Goal: Complete application form: Complete application form

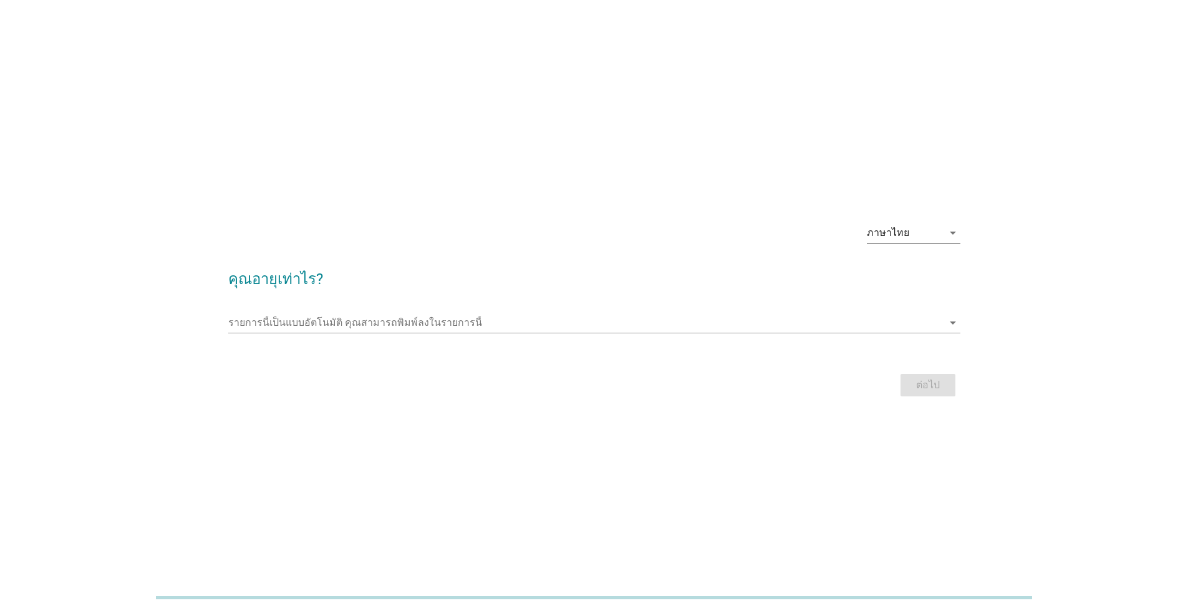
click at [903, 227] on div "ภาษาไทย" at bounding box center [888, 232] width 42 height 11
click at [906, 246] on div "English" at bounding box center [914, 242] width 74 height 15
click at [556, 327] on input "This is an auto complete list, type anything" at bounding box center [585, 323] width 715 height 20
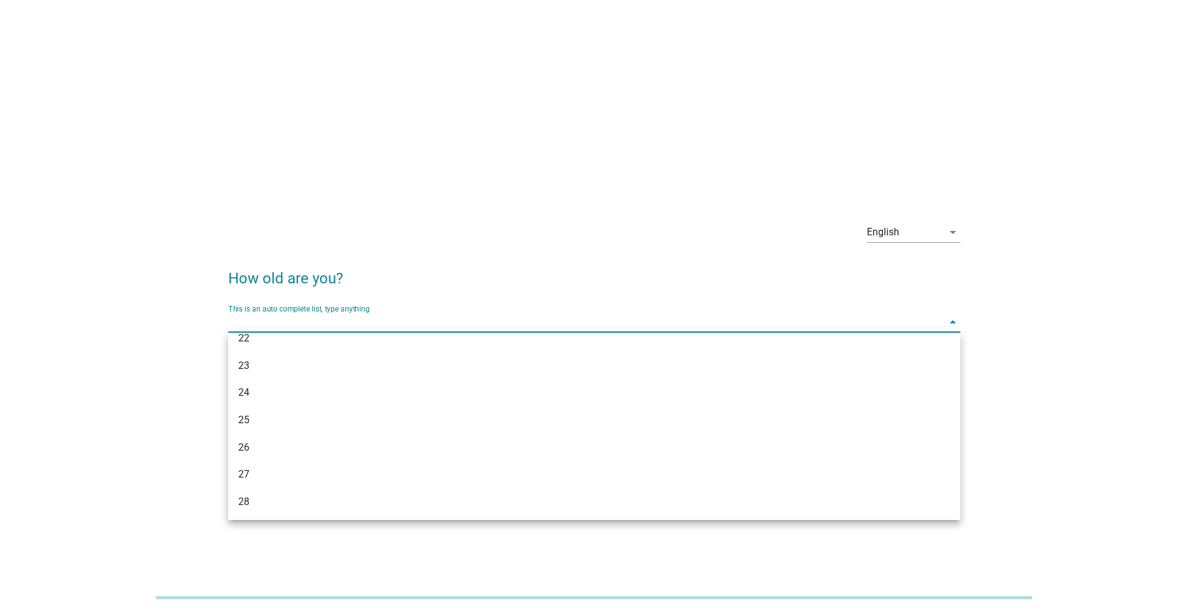
scroll to position [125, 0]
click at [532, 417] on div "25" at bounding box center [564, 416] width 653 height 15
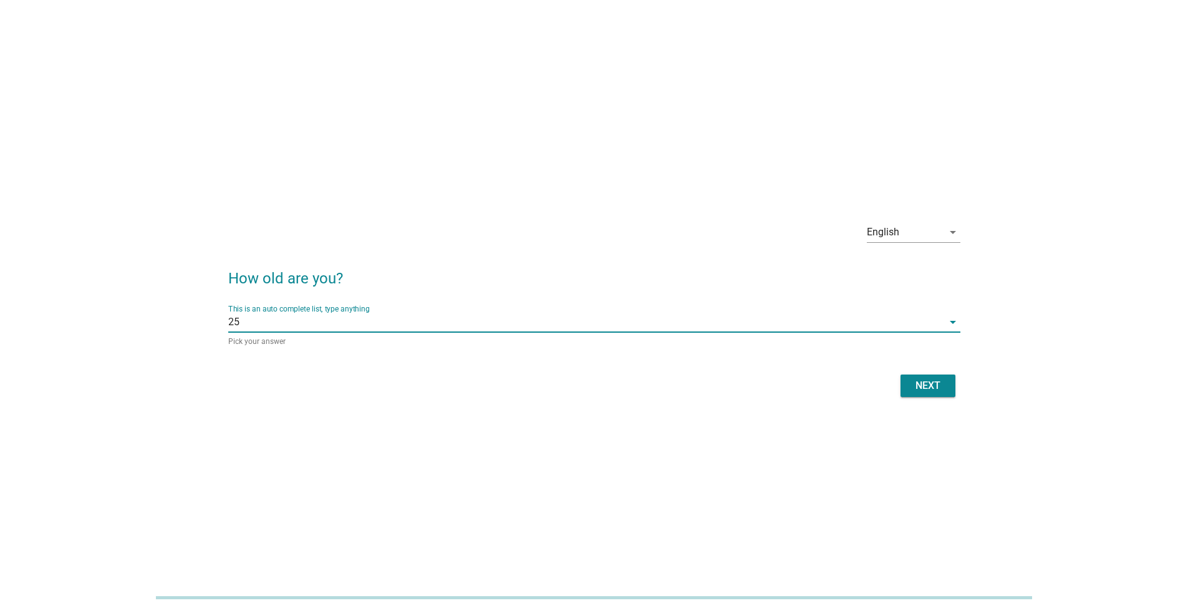
click at [920, 388] on div "Next" at bounding box center [928, 385] width 35 height 15
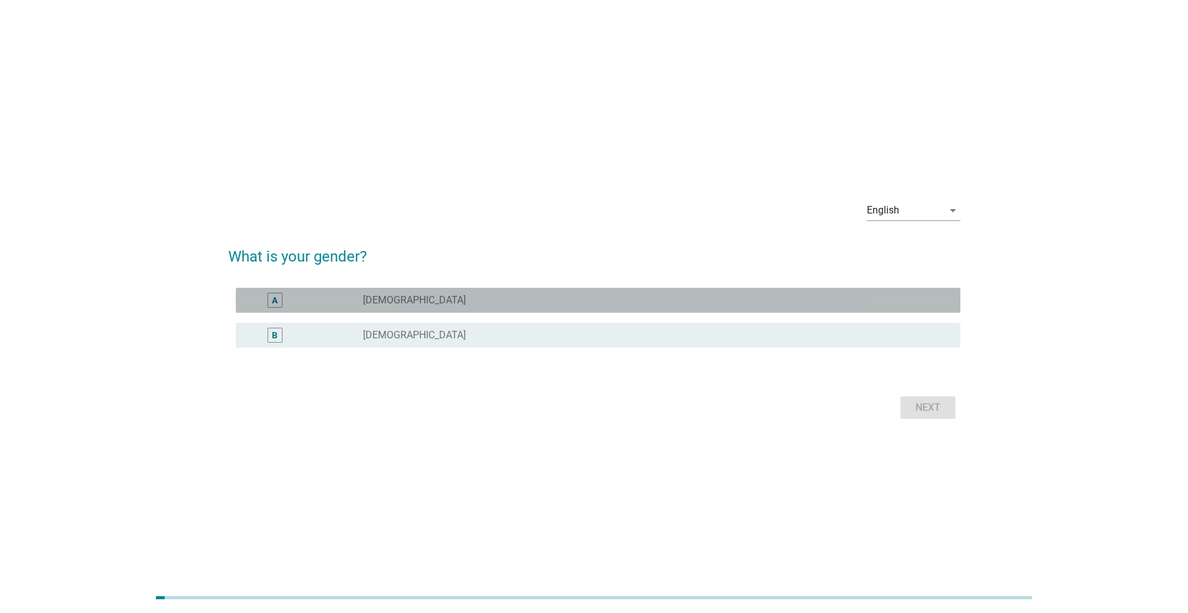
click at [460, 291] on div "A radio_button_unchecked Male" at bounding box center [598, 300] width 725 height 25
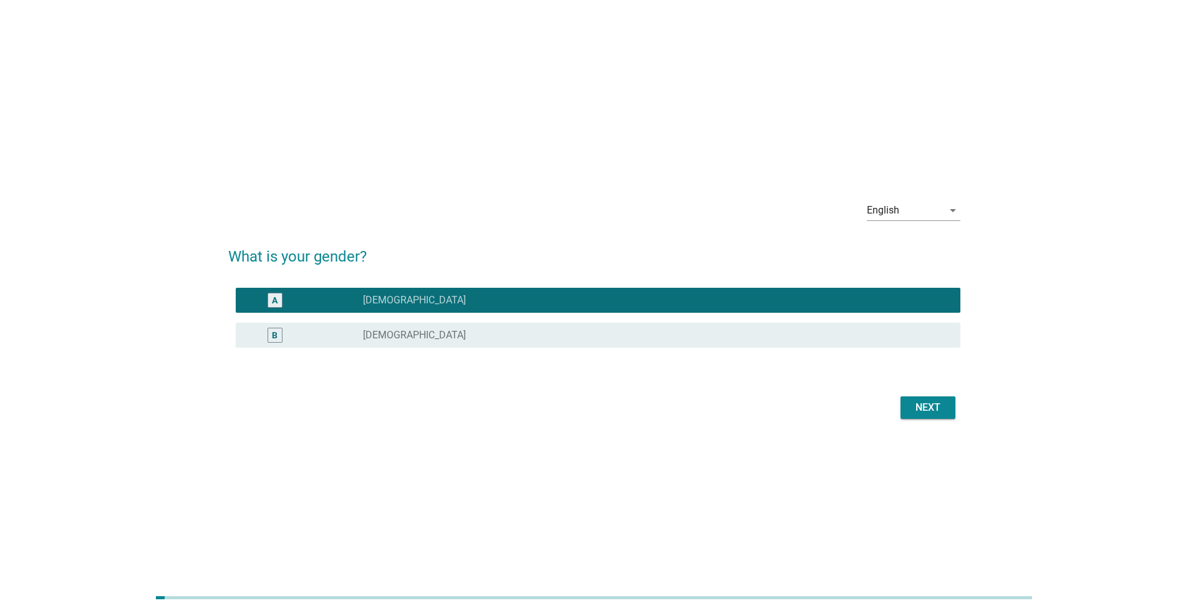
click at [913, 395] on div "Next" at bounding box center [594, 407] width 732 height 30
click at [915, 405] on div "Next" at bounding box center [928, 407] width 35 height 15
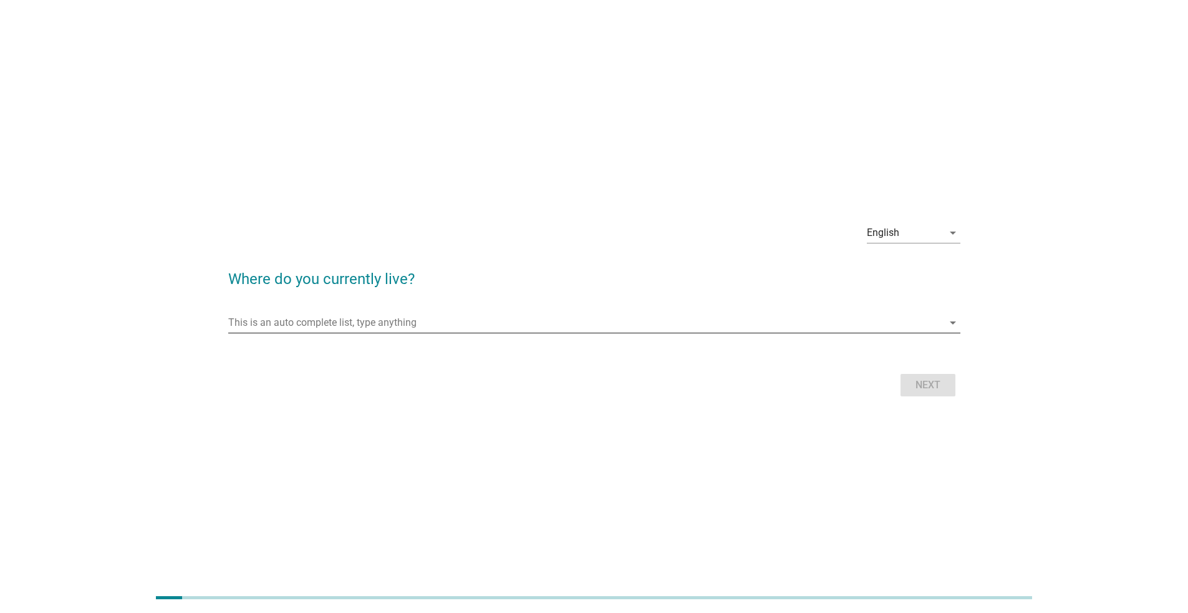
click at [387, 321] on input "This is an auto complete list, type anything" at bounding box center [585, 323] width 715 height 20
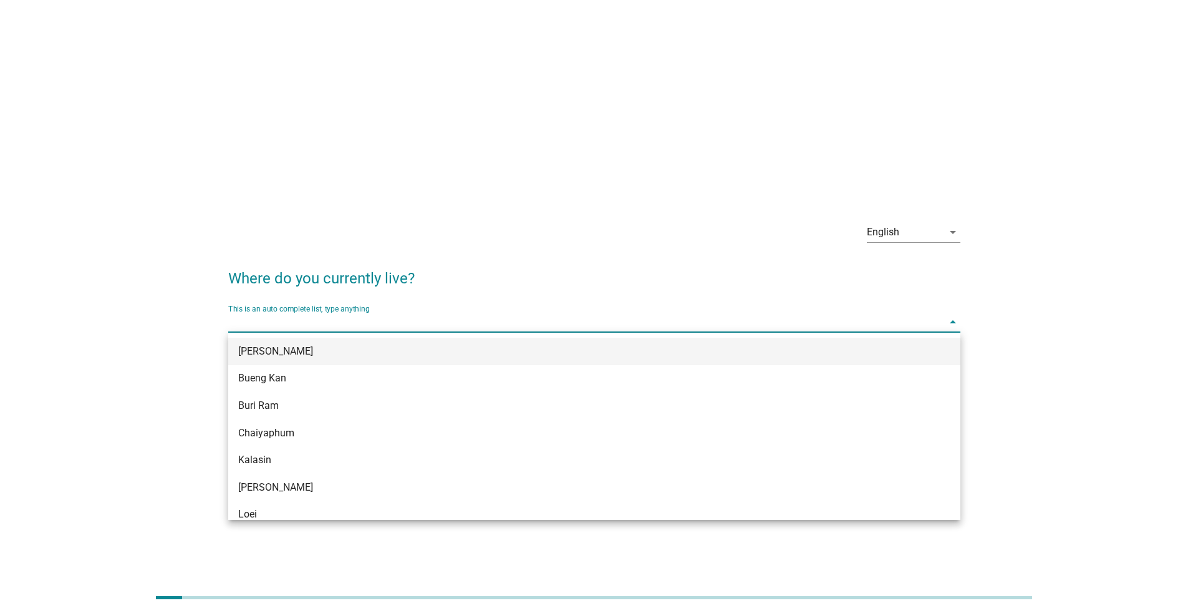
click at [384, 353] on div "[PERSON_NAME]" at bounding box center [564, 351] width 653 height 15
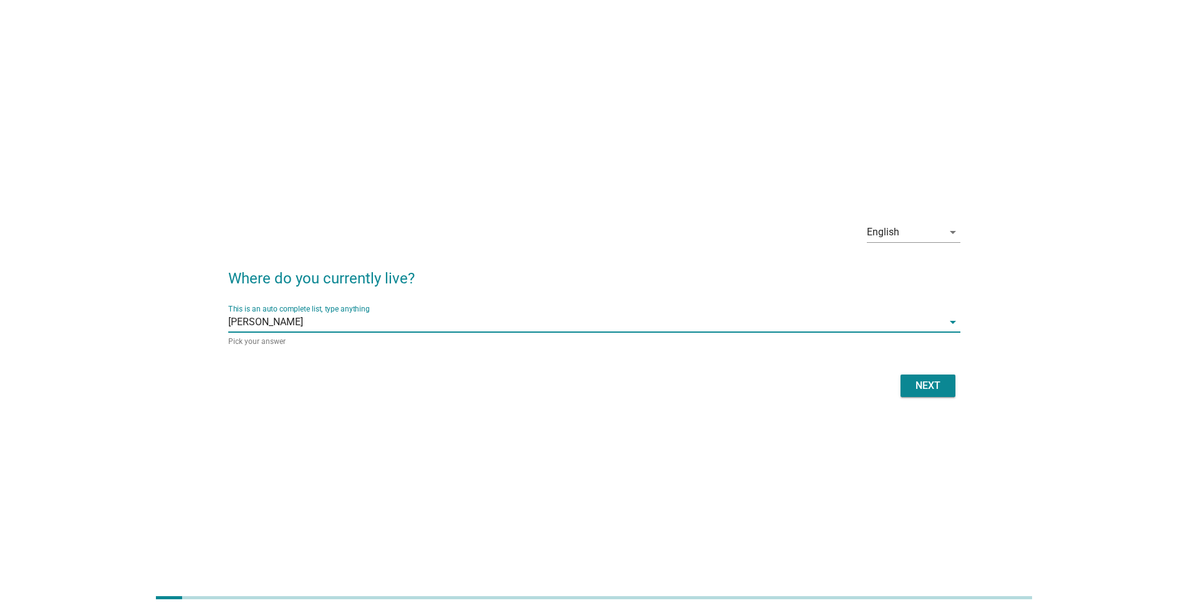
click at [934, 384] on div "Next" at bounding box center [928, 385] width 35 height 15
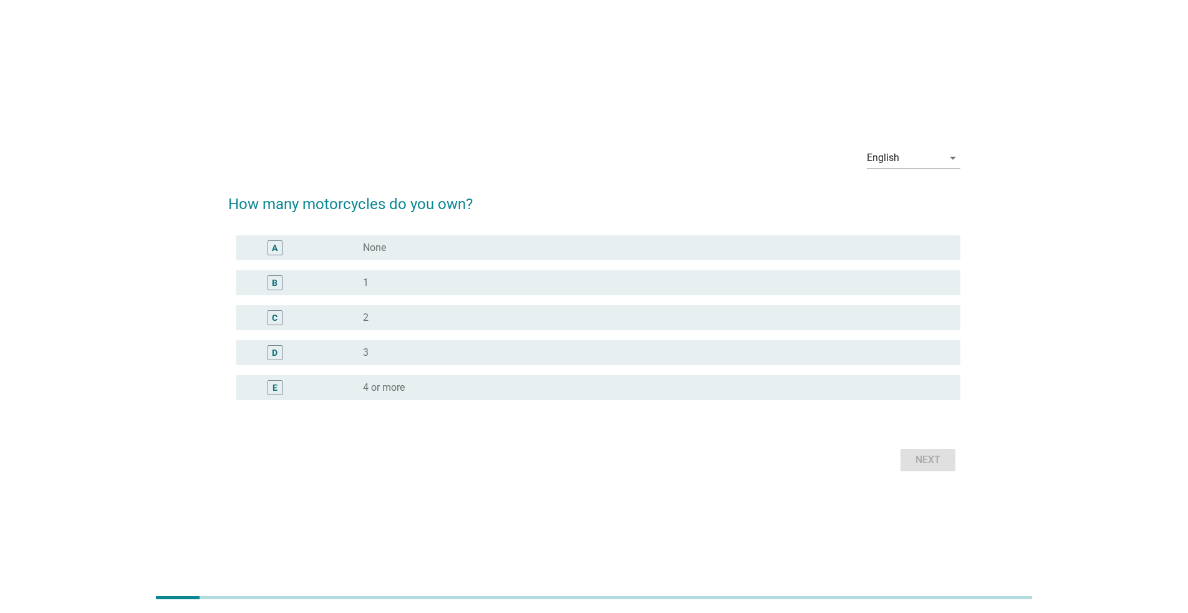
click at [485, 274] on div "B radio_button_unchecked 1" at bounding box center [598, 282] width 725 height 25
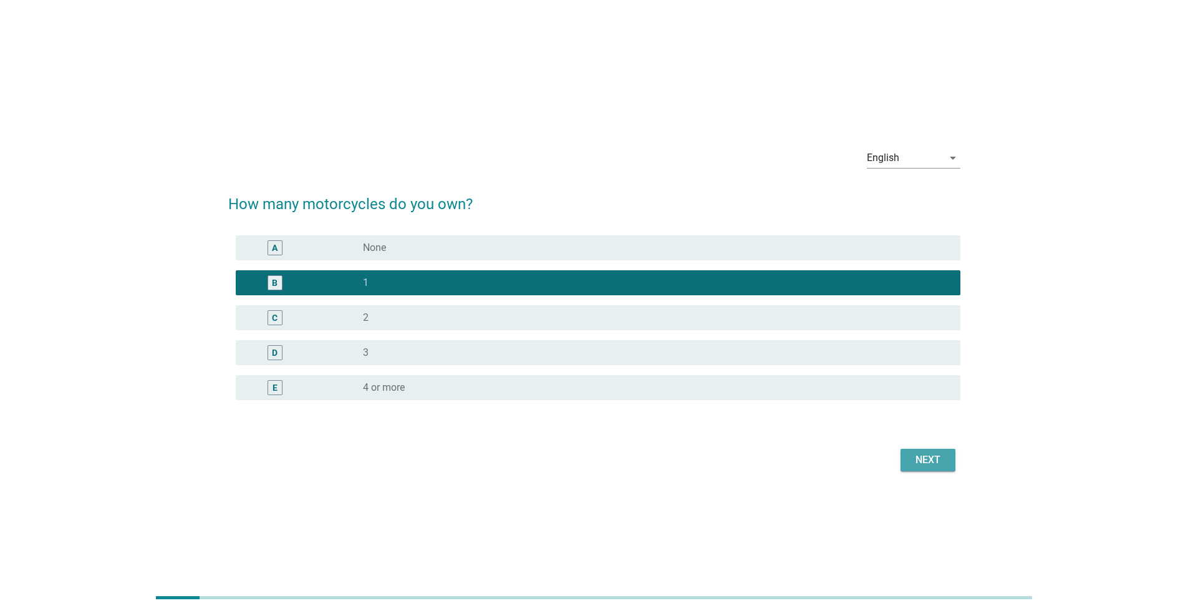
click at [921, 458] on div "Next" at bounding box center [928, 459] width 35 height 15
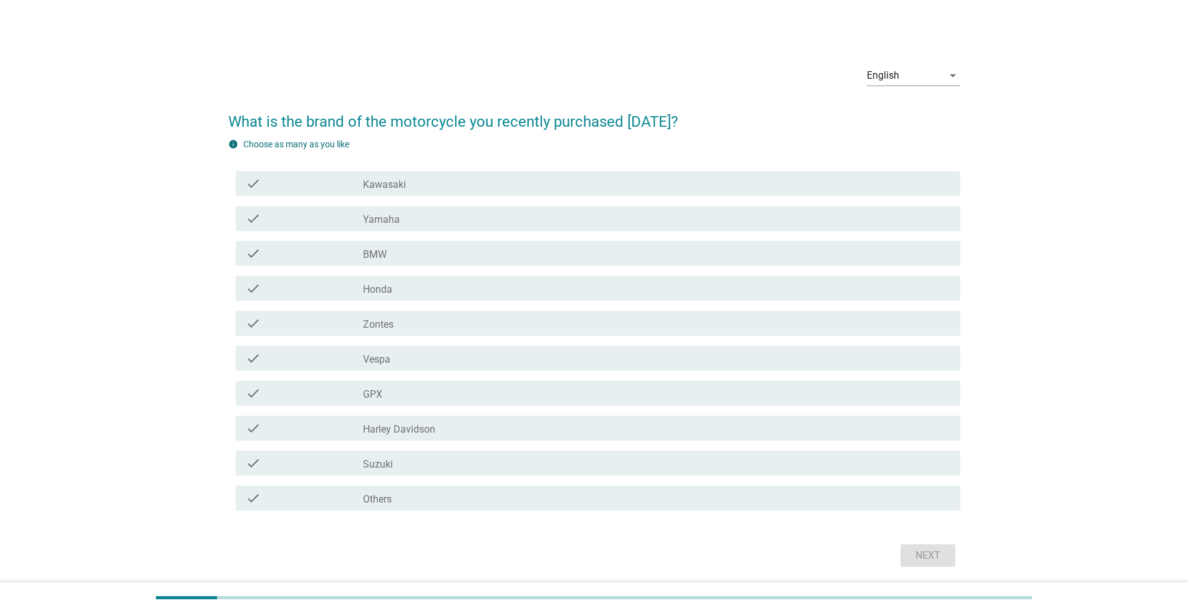
click at [507, 298] on div "check check_box_outline_blank Honda" at bounding box center [598, 288] width 725 height 25
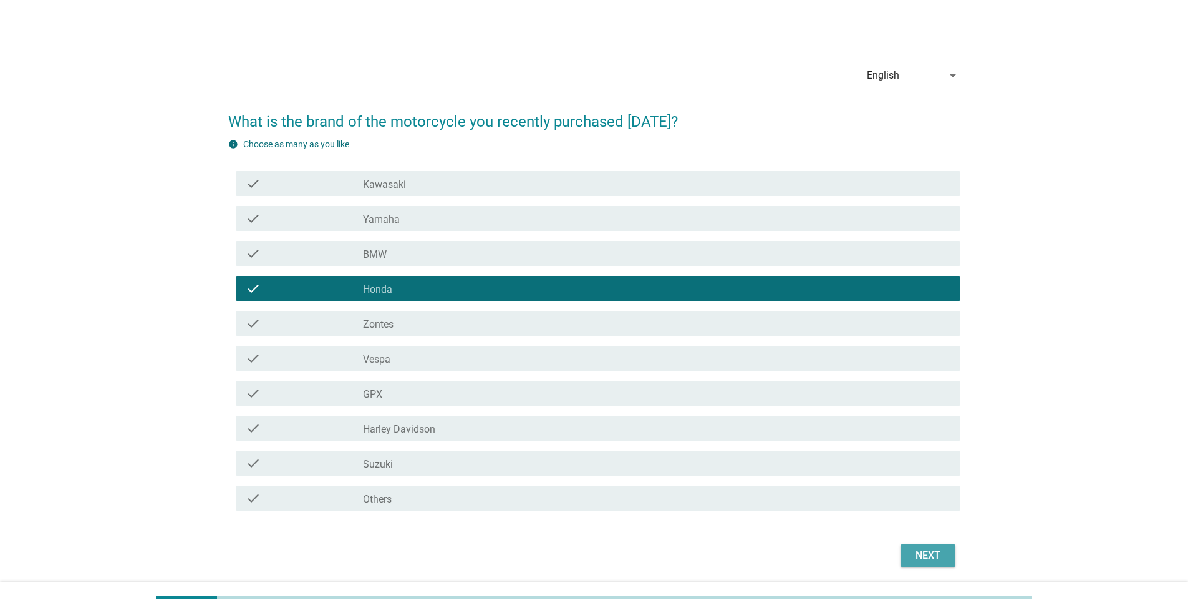
click at [918, 560] on div "Next" at bounding box center [928, 555] width 35 height 15
click at [918, 560] on div "Next" at bounding box center [594, 555] width 732 height 30
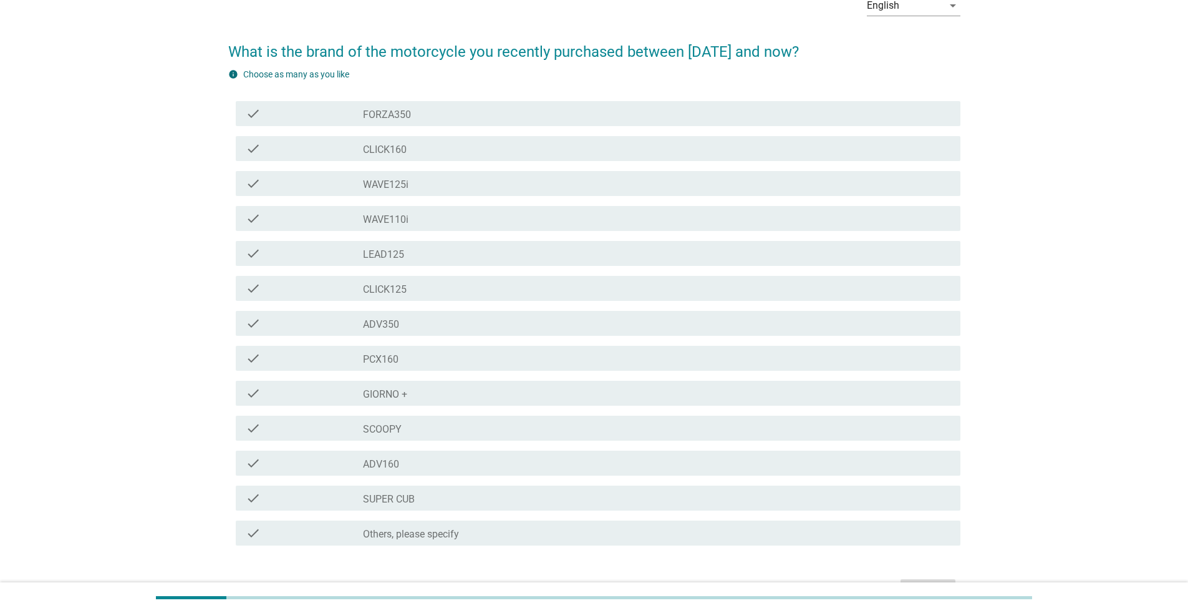
scroll to position [148, 0]
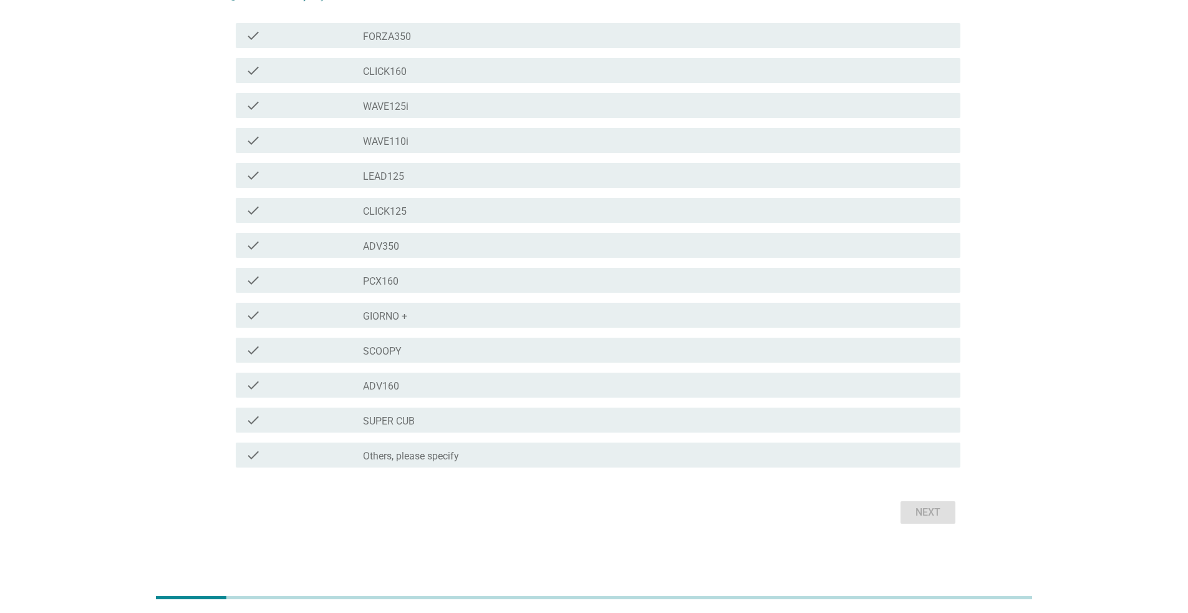
click at [546, 279] on div "check_box_outline_blank PCX160" at bounding box center [657, 280] width 588 height 15
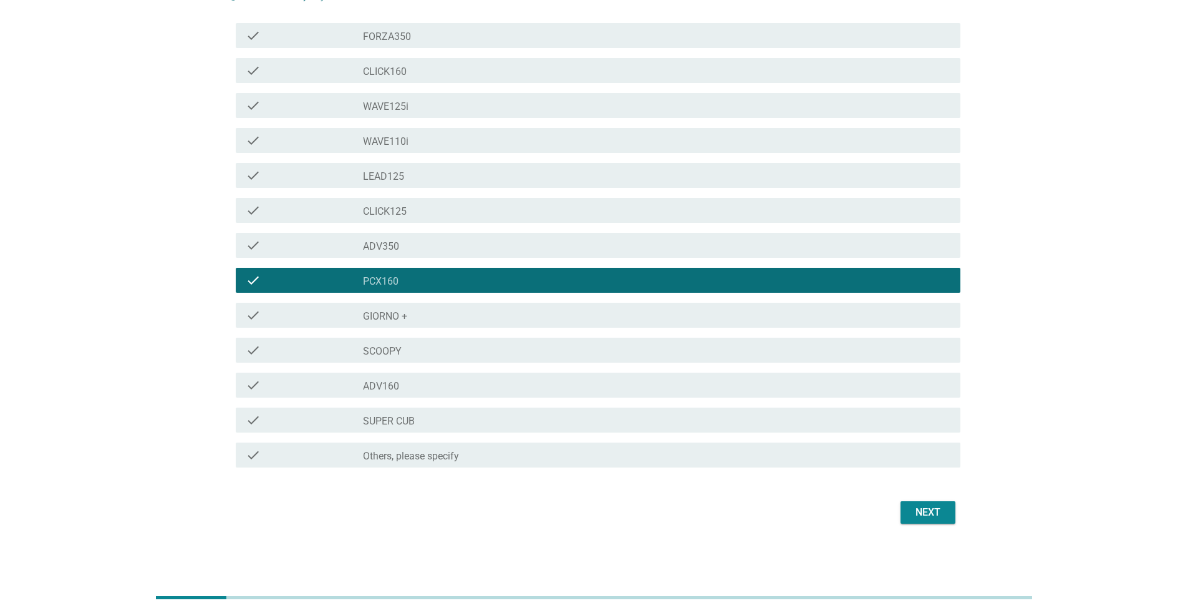
click at [915, 508] on div "Next" at bounding box center [928, 512] width 35 height 15
click at [915, 508] on div "Next" at bounding box center [594, 512] width 732 height 30
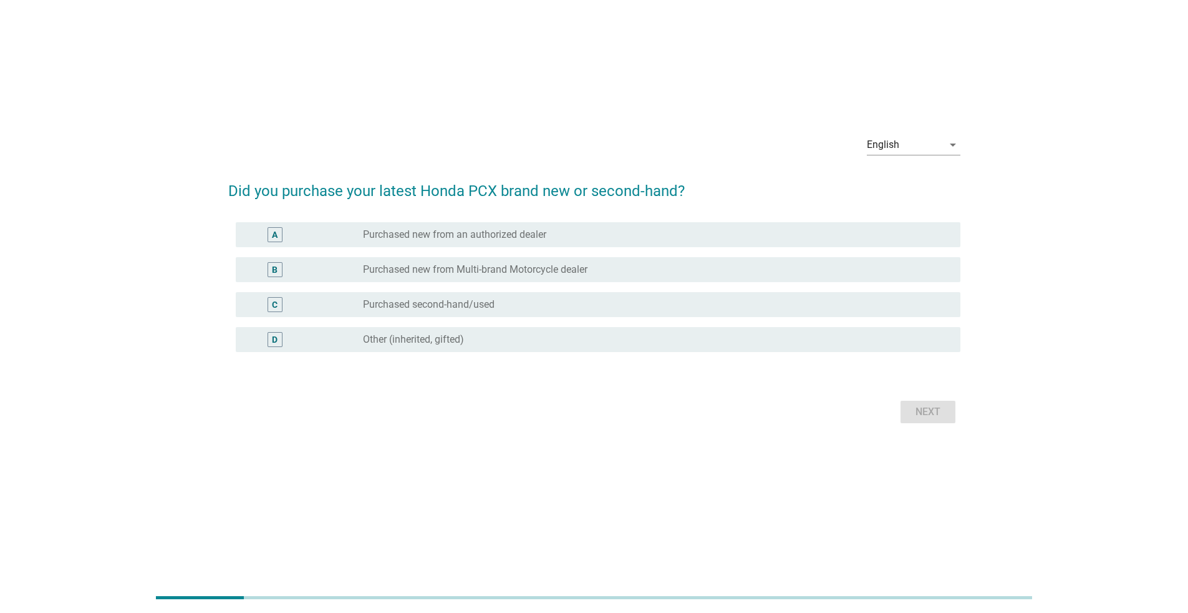
scroll to position [0, 0]
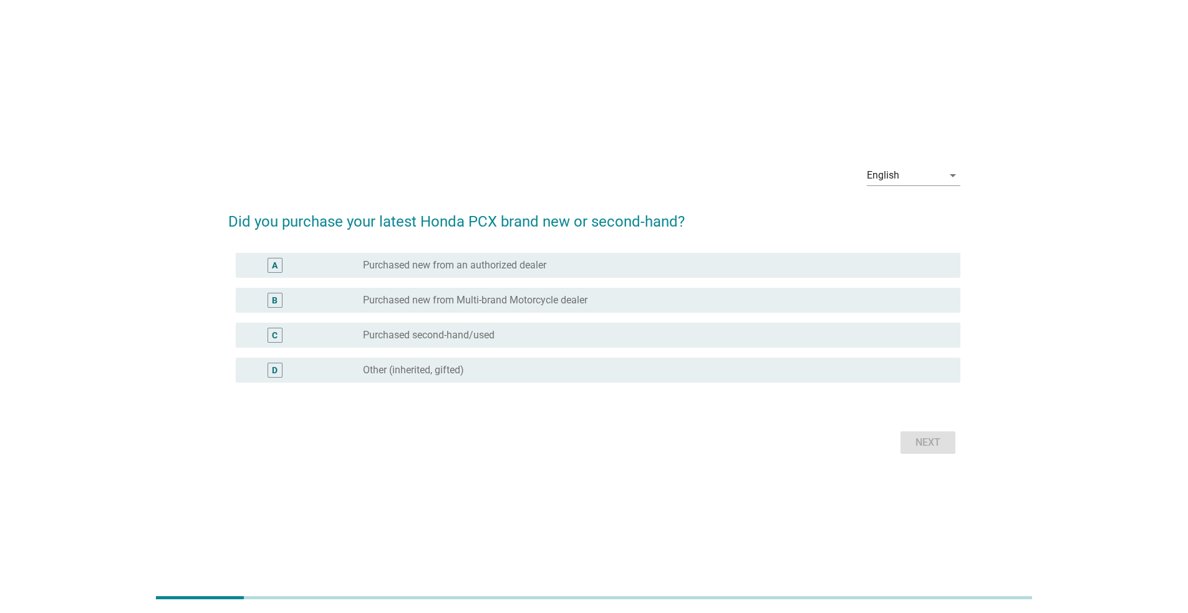
click at [552, 270] on div "radio_button_unchecked Purchased new from an authorized dealer" at bounding box center [652, 265] width 578 height 12
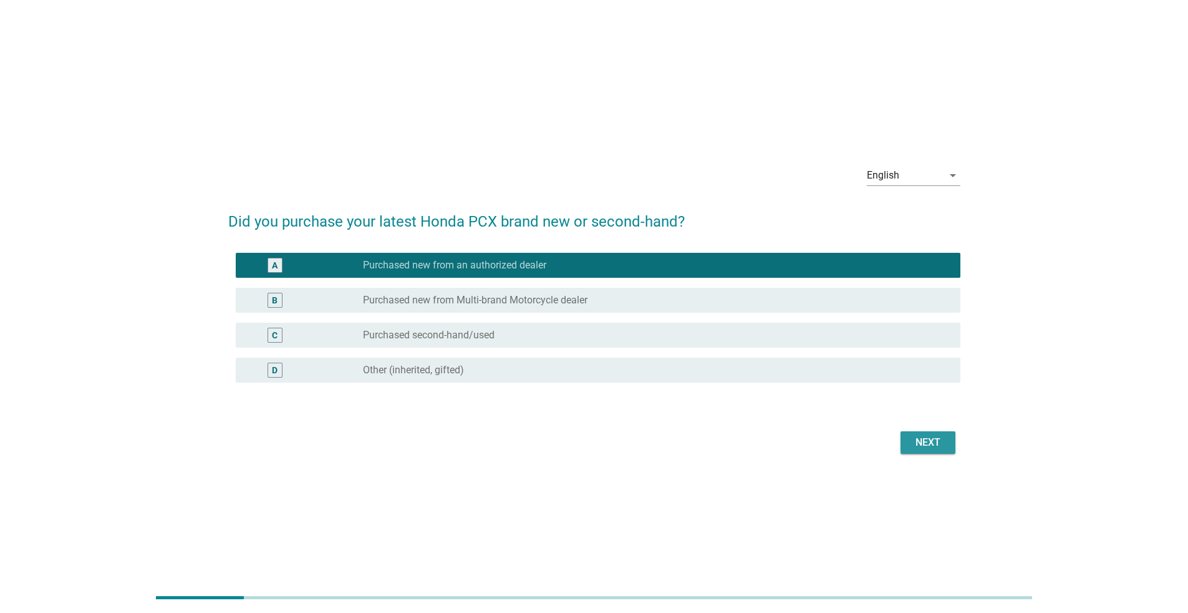
click at [913, 444] on div "Next" at bounding box center [928, 442] width 35 height 15
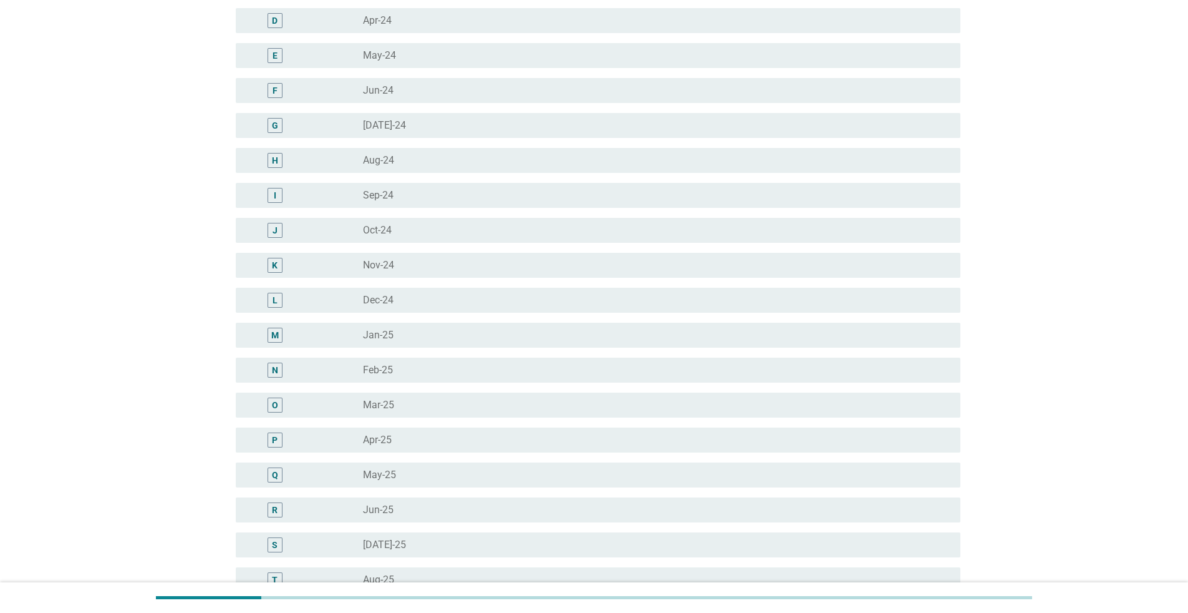
scroll to position [424, 0]
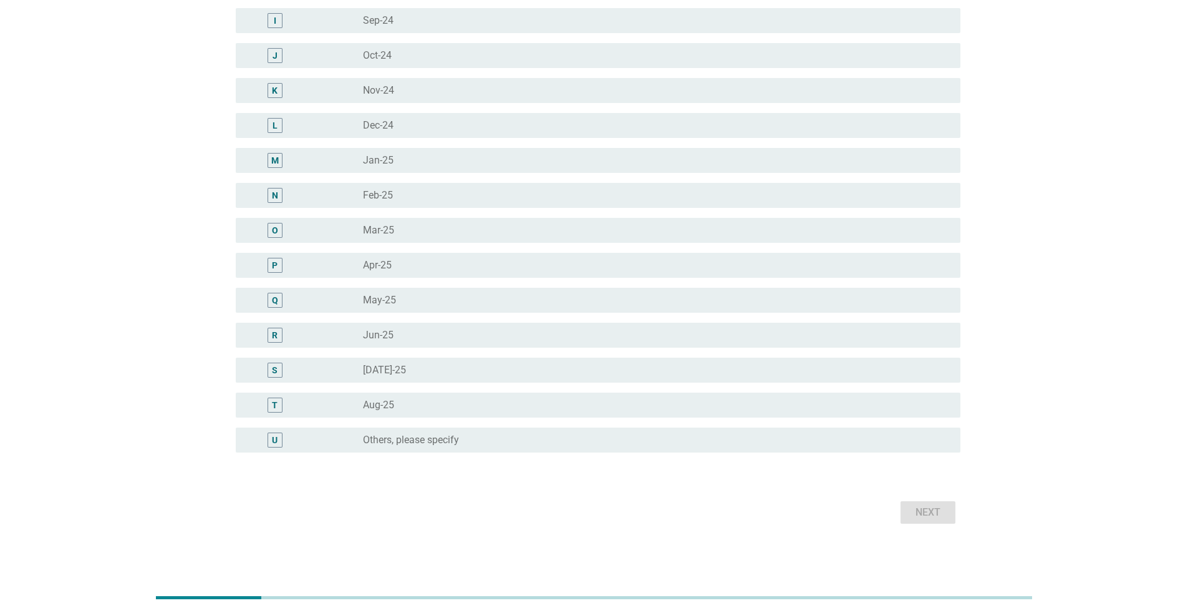
click at [523, 167] on div "radio_button_unchecked Jan-25" at bounding box center [657, 160] width 588 height 15
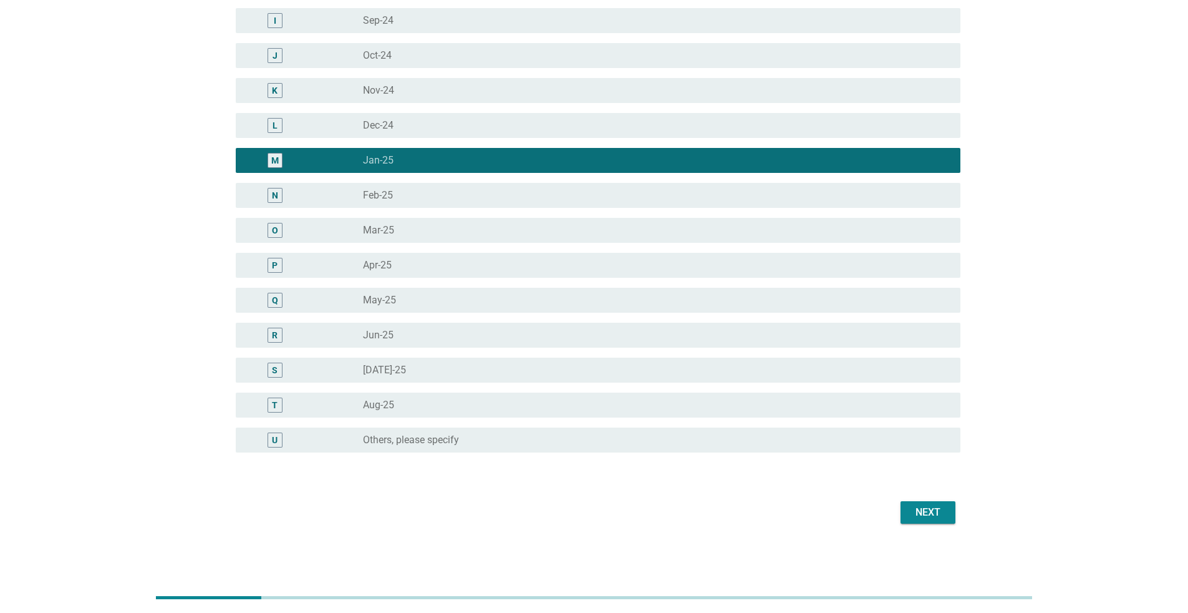
click at [931, 521] on button "Next" at bounding box center [928, 512] width 55 height 22
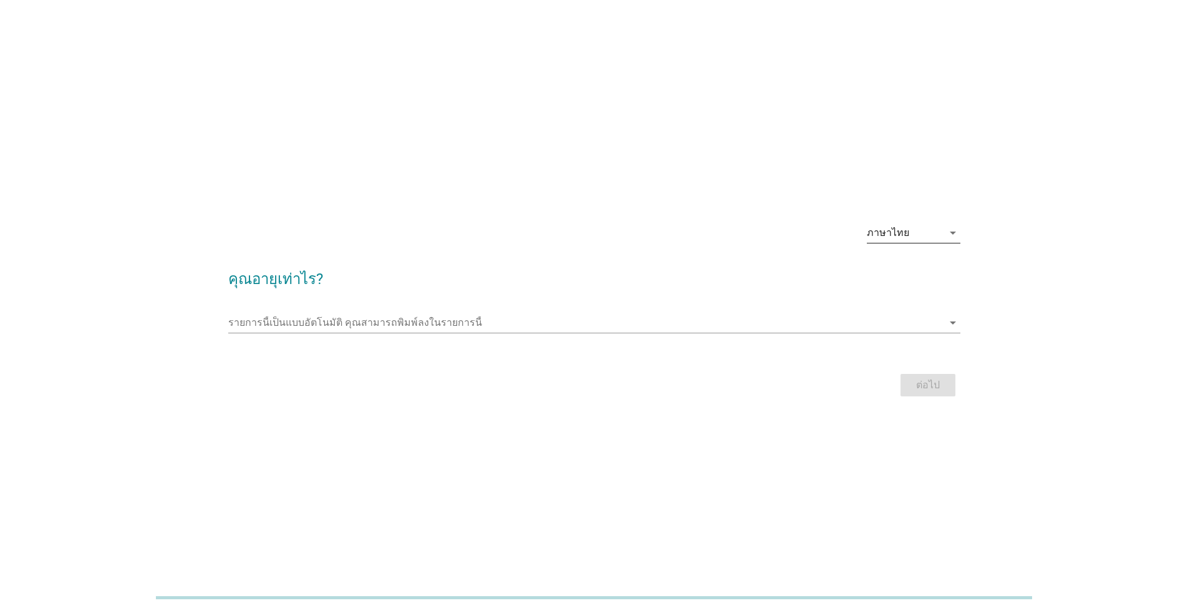
click at [589, 231] on div "ภาษาไทย" at bounding box center [888, 232] width 42 height 11
click at [589, 240] on div "English" at bounding box center [914, 242] width 74 height 15
click at [589, 321] on input "This is an auto complete list, type anything" at bounding box center [585, 323] width 715 height 20
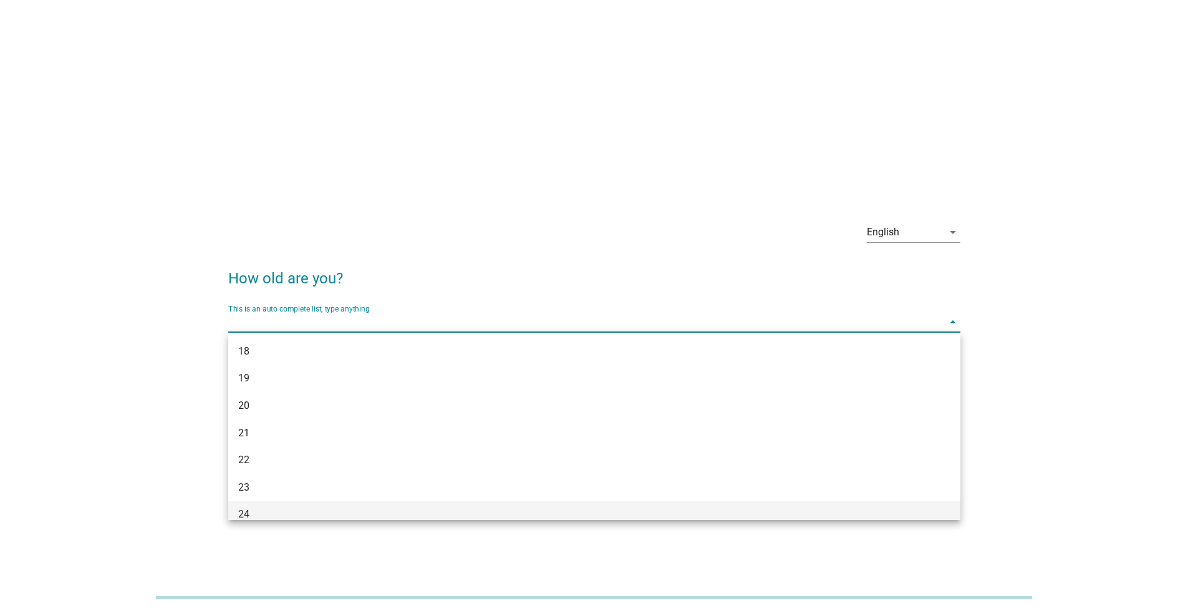
scroll to position [62, 0]
click at [449, 398] on div "25" at bounding box center [594, 478] width 732 height 27
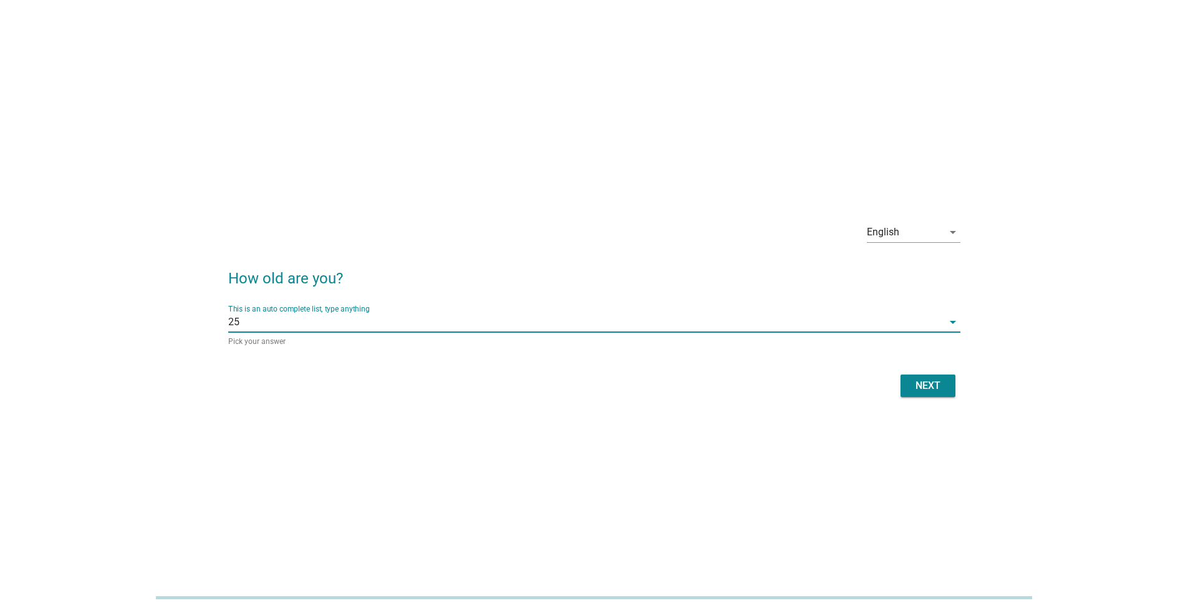
click at [589, 381] on div "Next" at bounding box center [928, 385] width 35 height 15
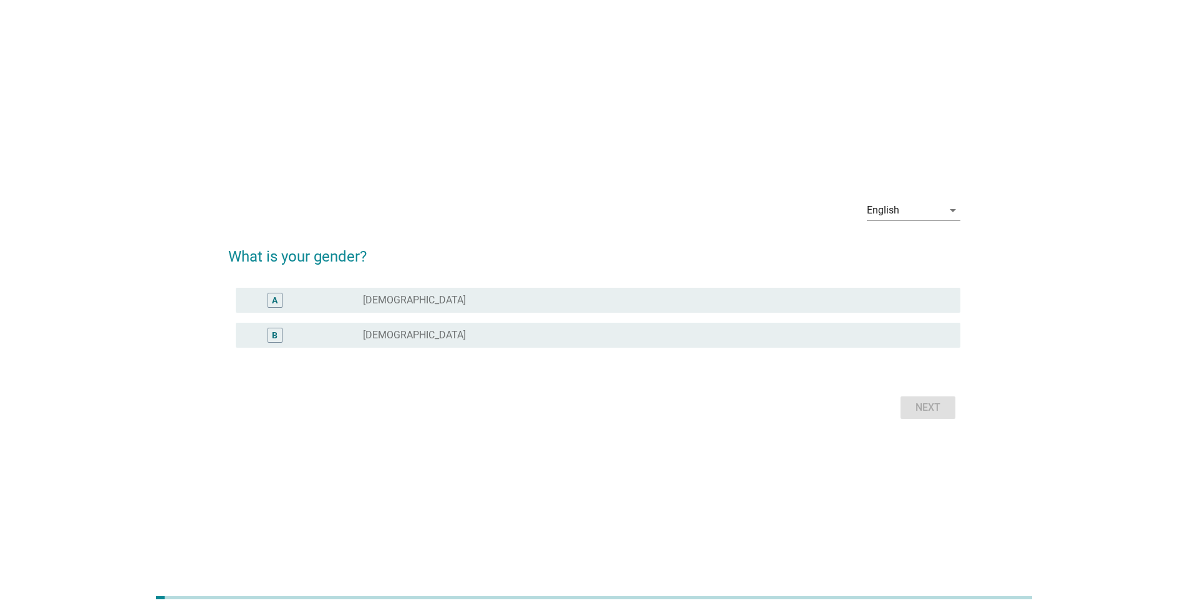
click at [434, 301] on div "radio_button_unchecked Male" at bounding box center [652, 300] width 578 height 12
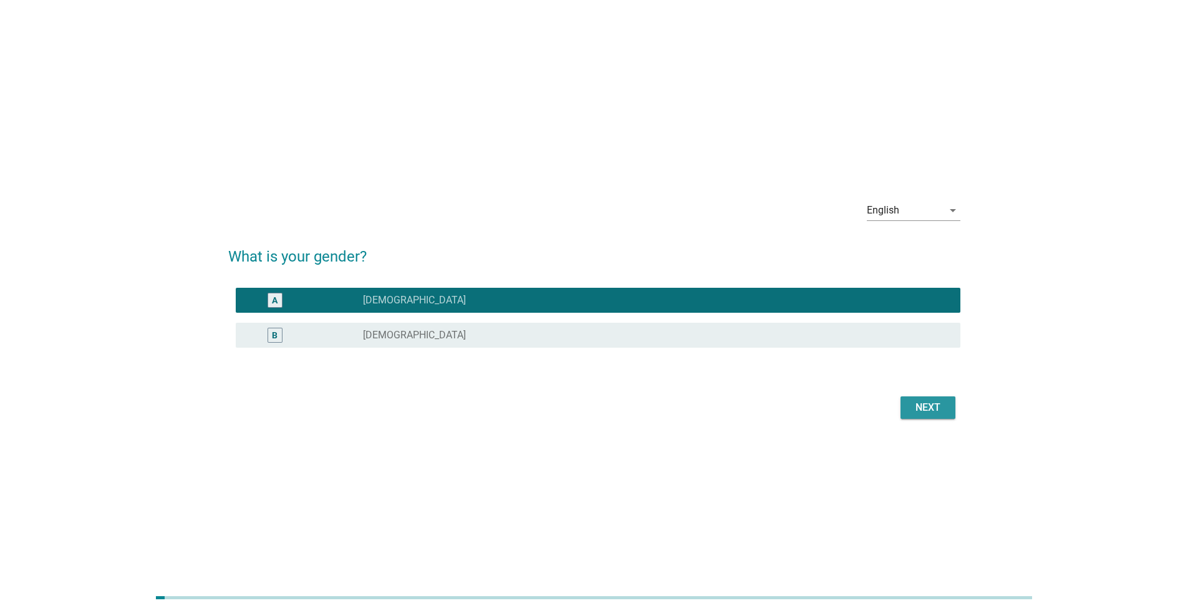
drag, startPoint x: 918, startPoint y: 403, endPoint x: 862, endPoint y: 390, distance: 57.7
click at [589, 398] on div "Next" at bounding box center [928, 407] width 35 height 15
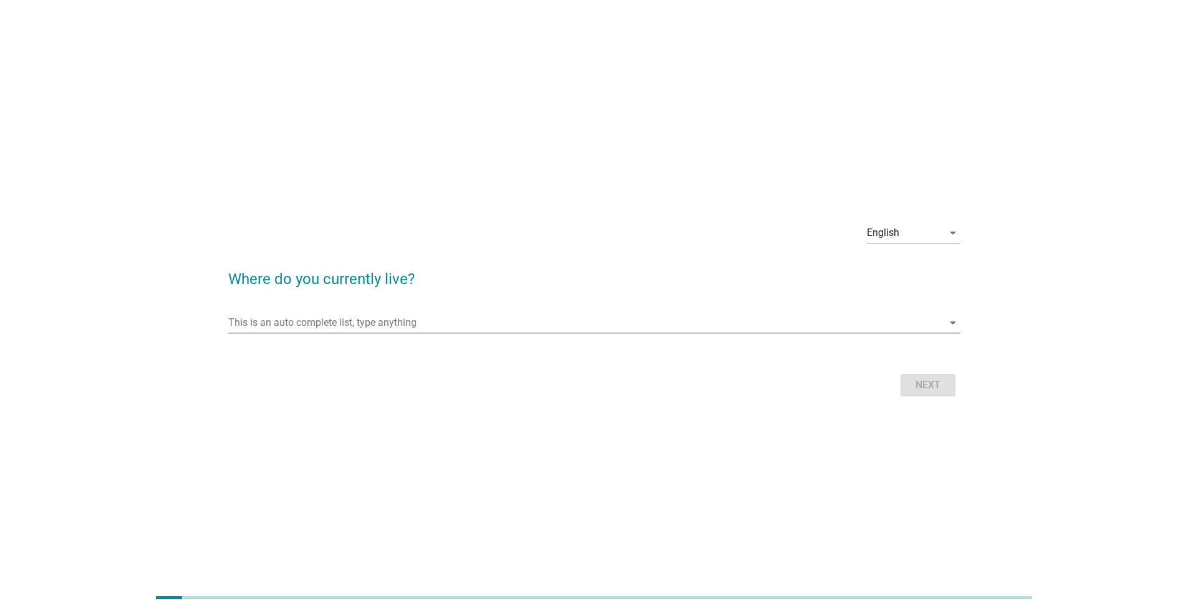
click at [500, 320] on input "This is an auto complete list, type anything" at bounding box center [585, 323] width 715 height 20
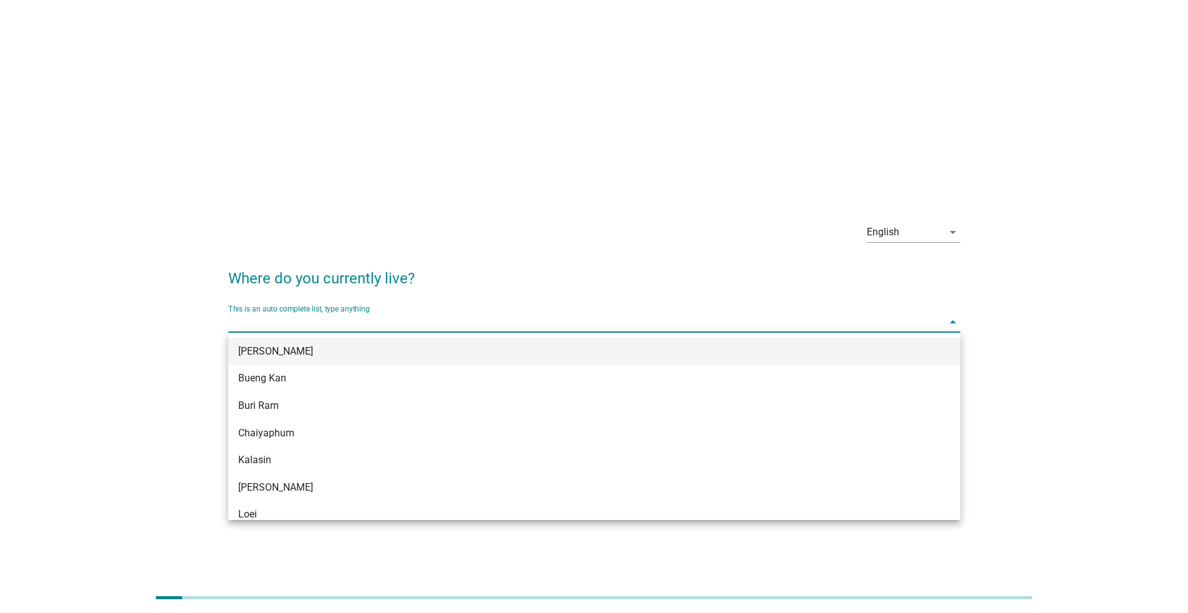
click at [517, 354] on div "[PERSON_NAME]" at bounding box center [564, 351] width 653 height 15
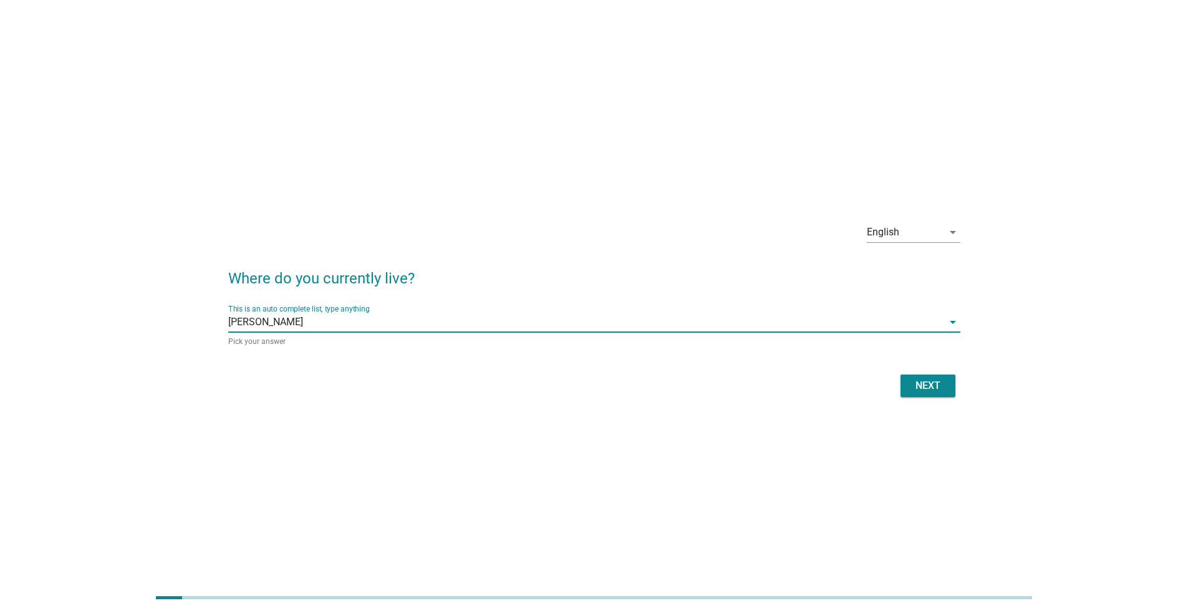
click at [589, 382] on div "Next" at bounding box center [928, 385] width 35 height 15
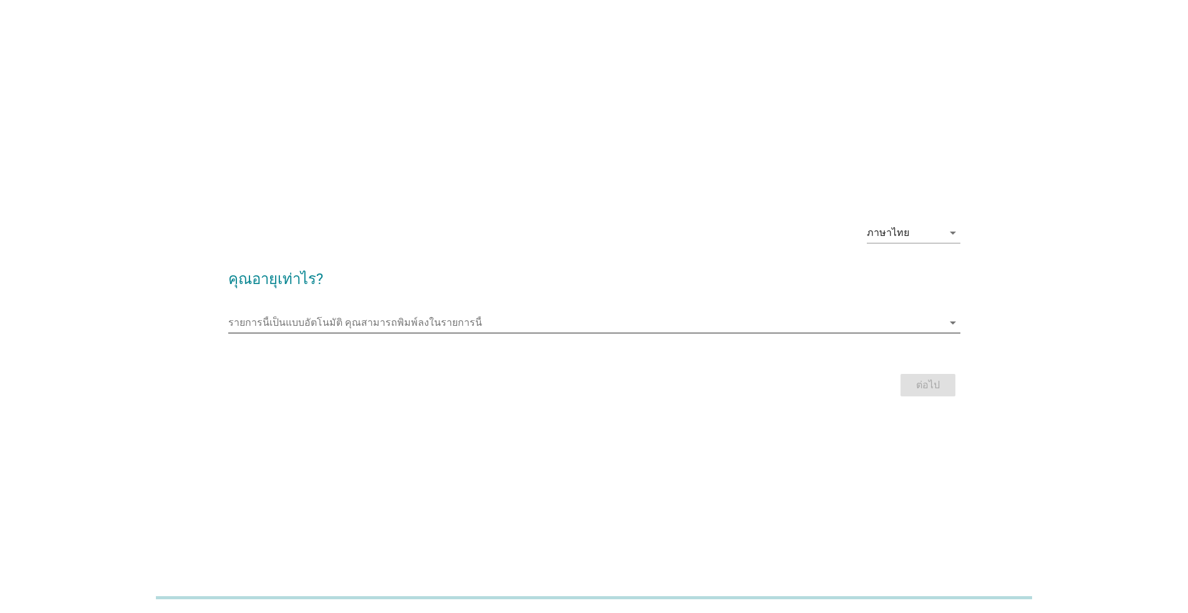
click at [435, 319] on input "รายการนี้เป็นแบบอัตโนมัติ คุณสามารถพิมพ์ลงในรายการนี้" at bounding box center [585, 323] width 715 height 20
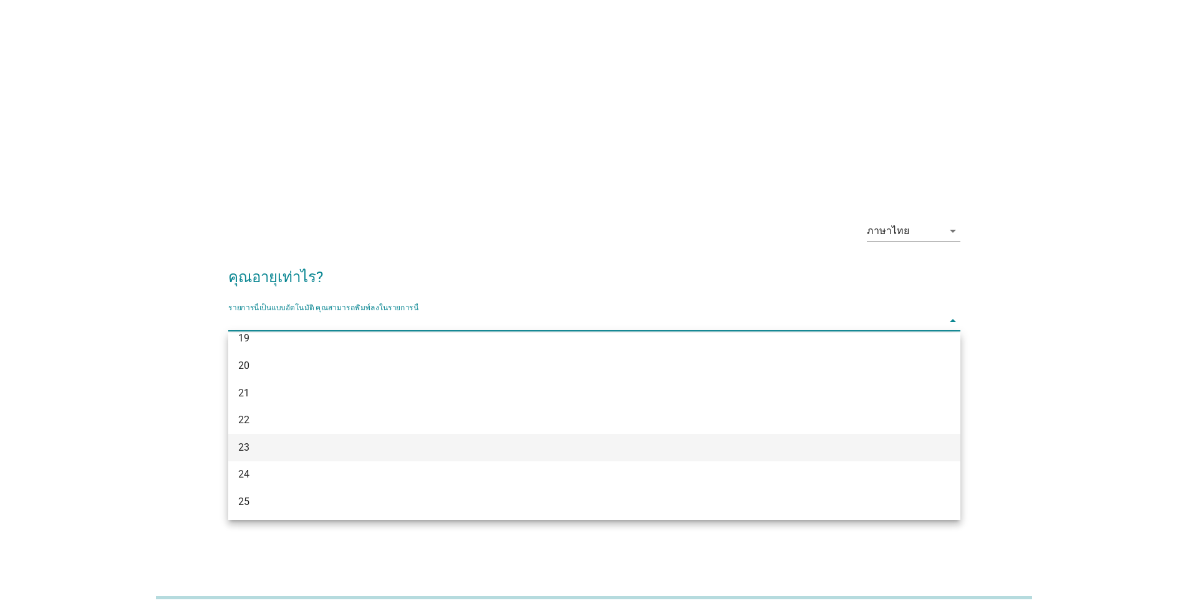
scroll to position [62, 0]
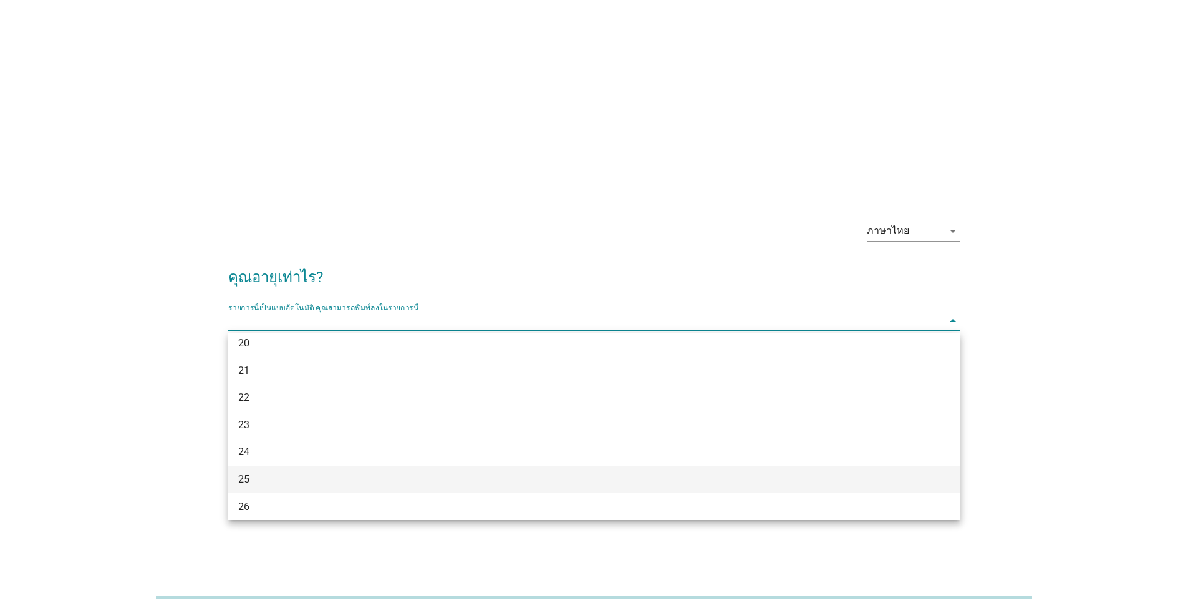
click at [434, 398] on div "25" at bounding box center [564, 479] width 653 height 15
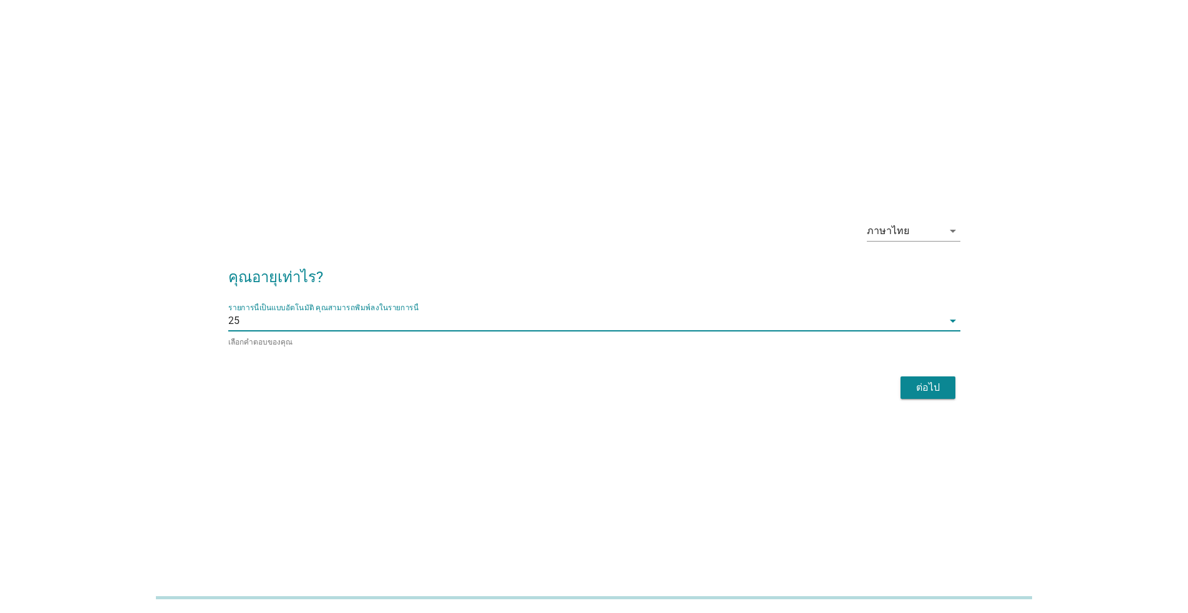
drag, startPoint x: 911, startPoint y: 240, endPoint x: 910, endPoint y: 250, distance: 10.7
click at [589, 240] on div "ภาษาไทย" at bounding box center [905, 231] width 76 height 20
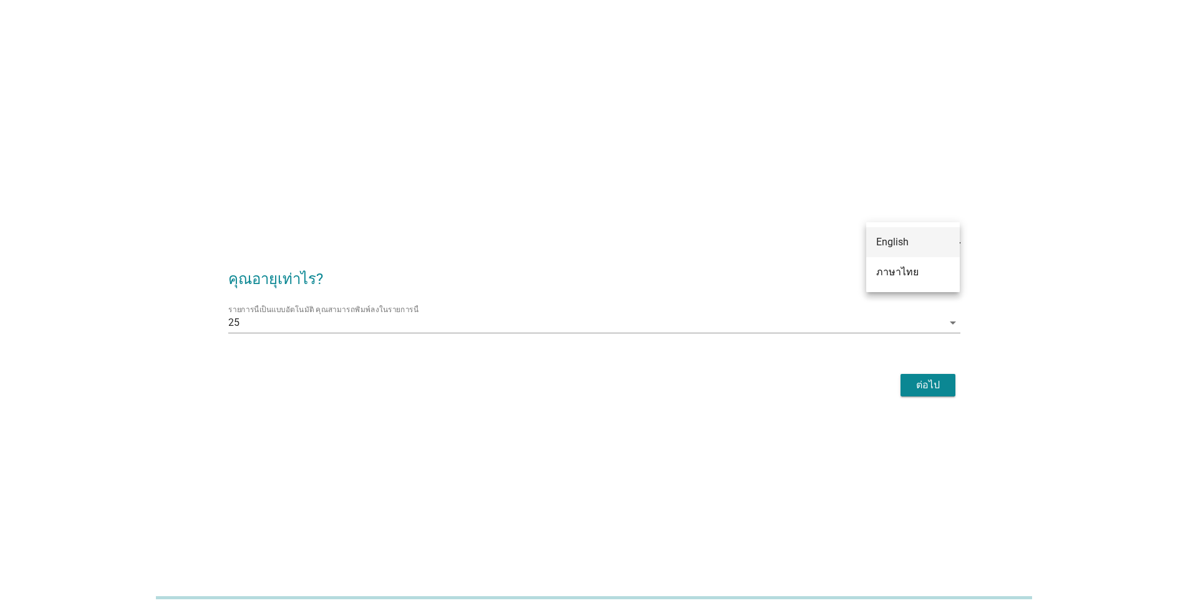
click at [589, 245] on div "English" at bounding box center [914, 242] width 74 height 15
click at [589, 387] on div "Next" at bounding box center [928, 384] width 35 height 15
click at [589, 387] on div "Next" at bounding box center [594, 385] width 732 height 30
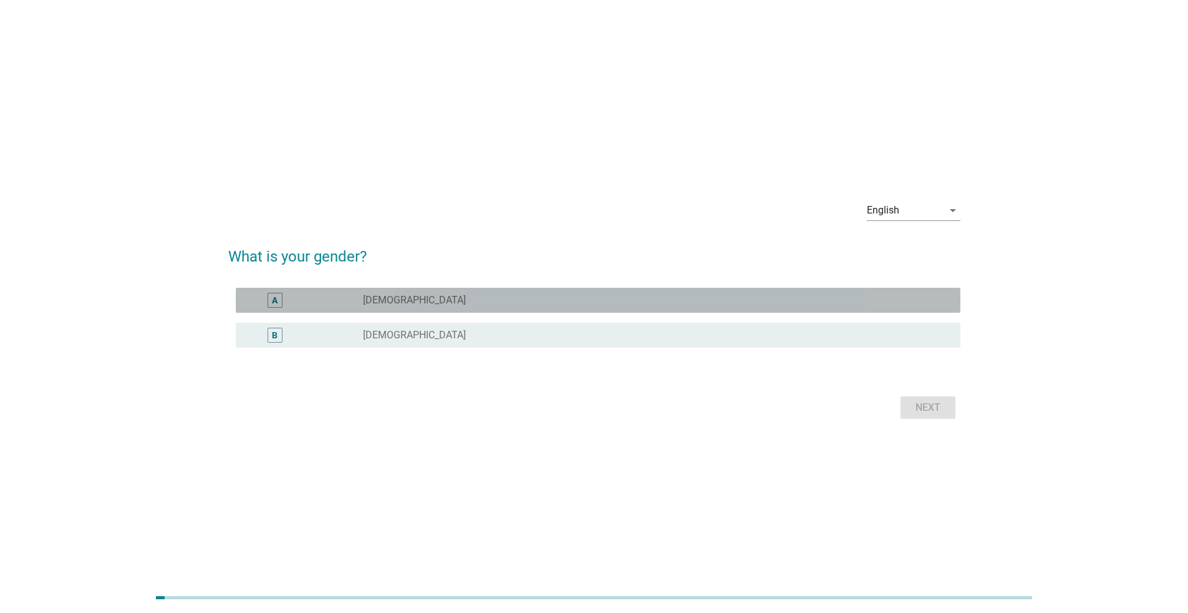
click at [589, 289] on div "A radio_button_unchecked Male" at bounding box center [598, 300] width 725 height 25
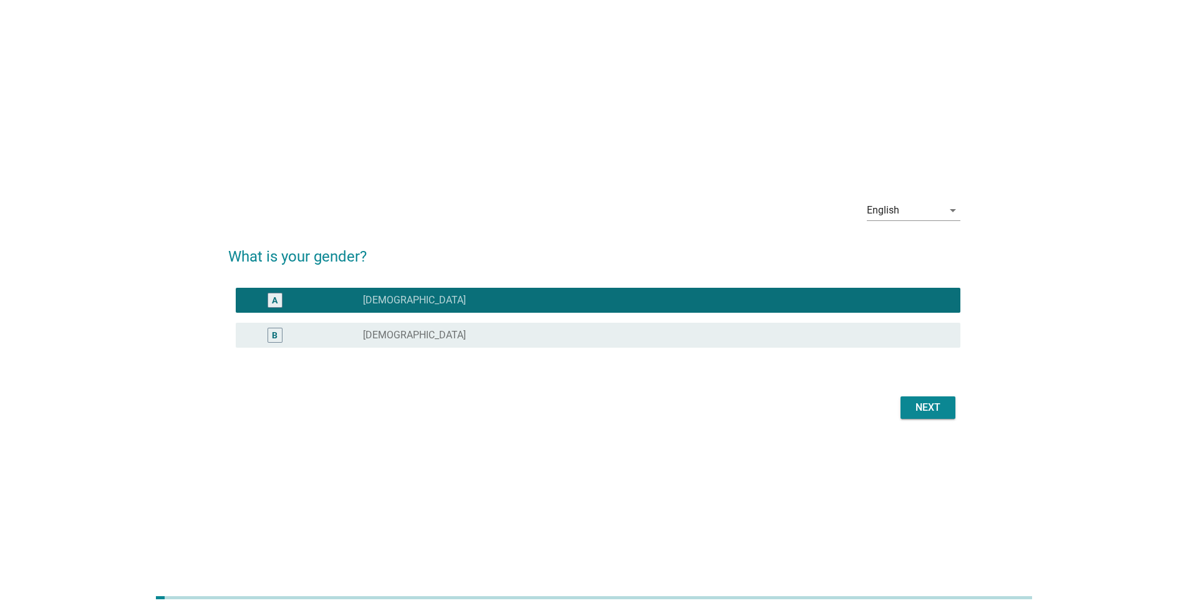
click at [589, 398] on div "Next" at bounding box center [928, 407] width 35 height 15
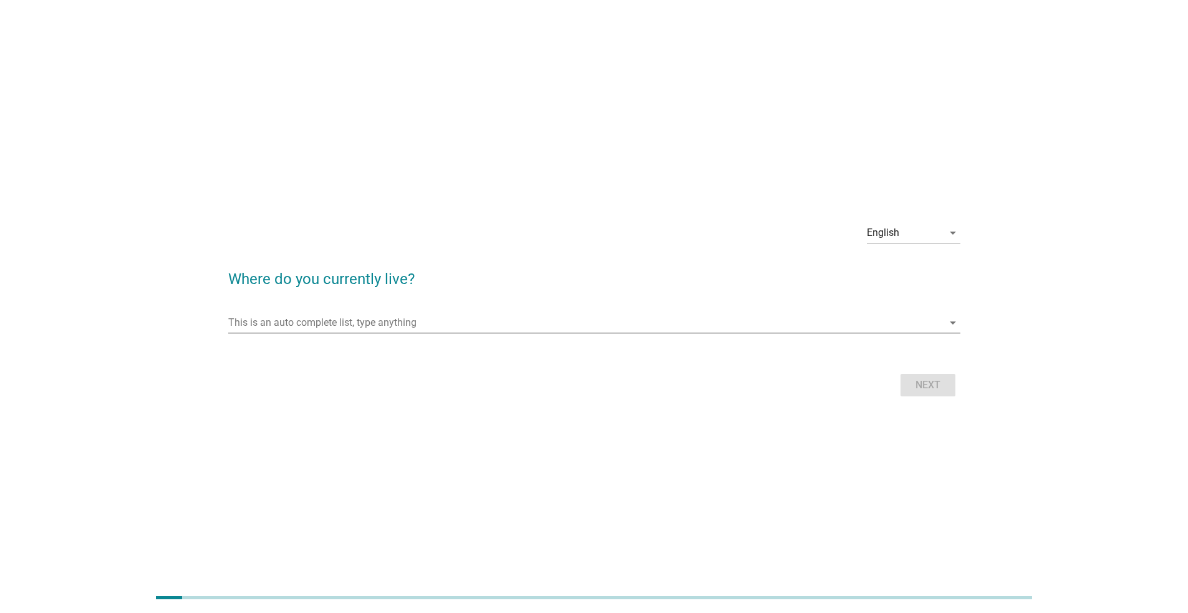
click at [518, 329] on input "This is an auto complete list, type anything" at bounding box center [585, 323] width 715 height 20
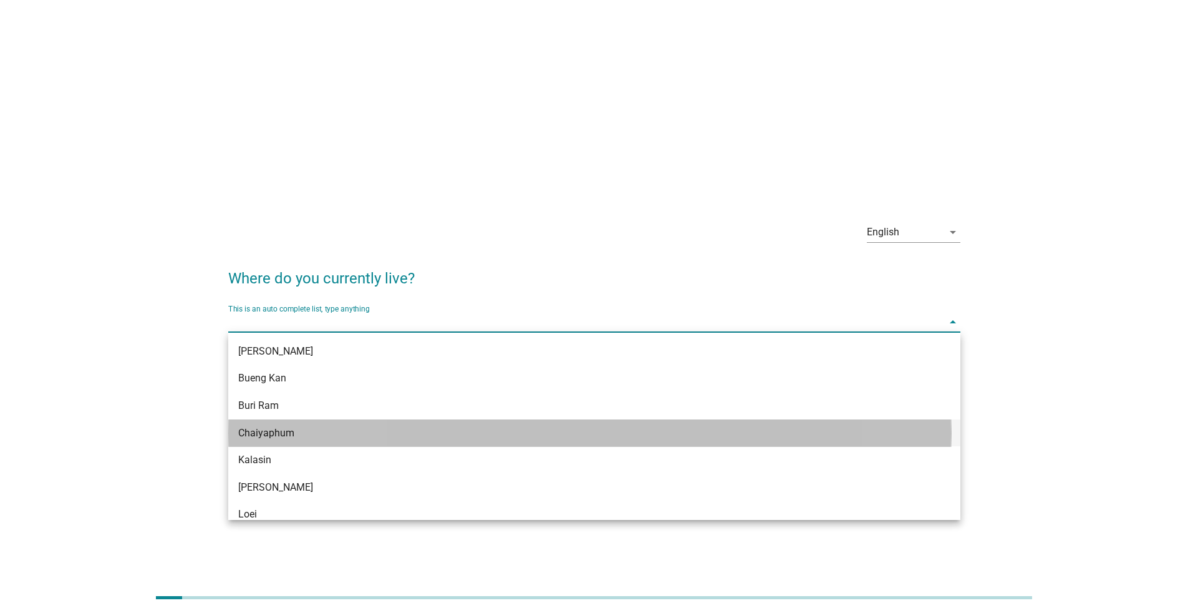
click at [485, 398] on div "Chaiyaphum" at bounding box center [564, 432] width 653 height 15
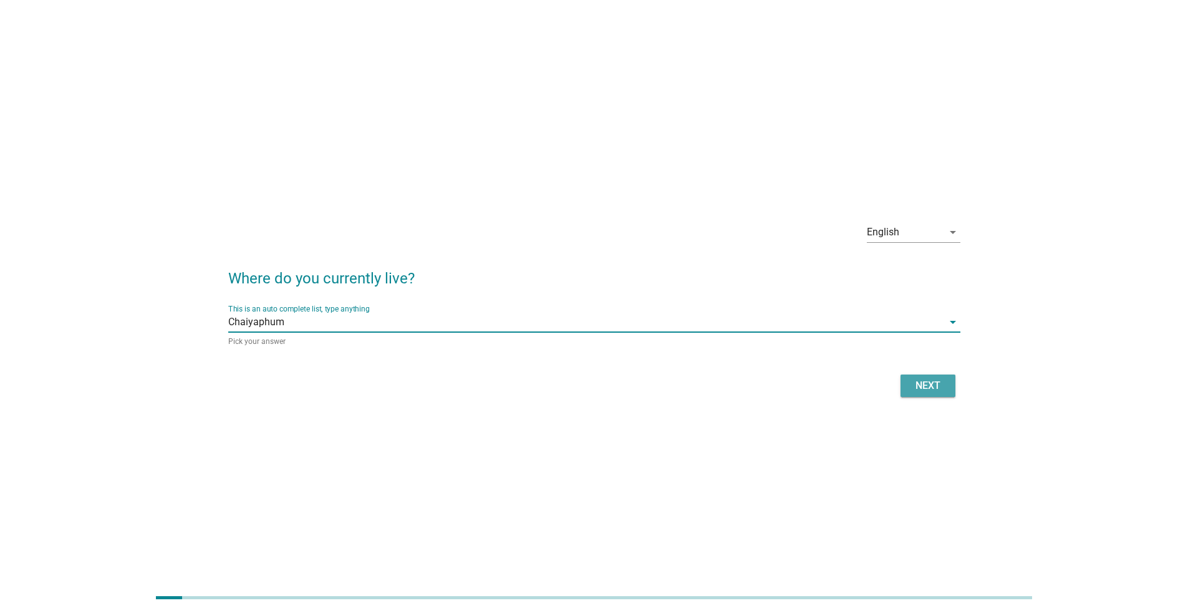
click at [589, 391] on div "Next" at bounding box center [928, 385] width 35 height 15
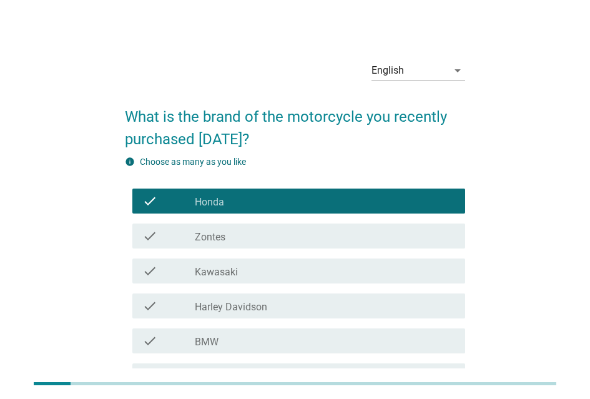
scroll to position [279, 0]
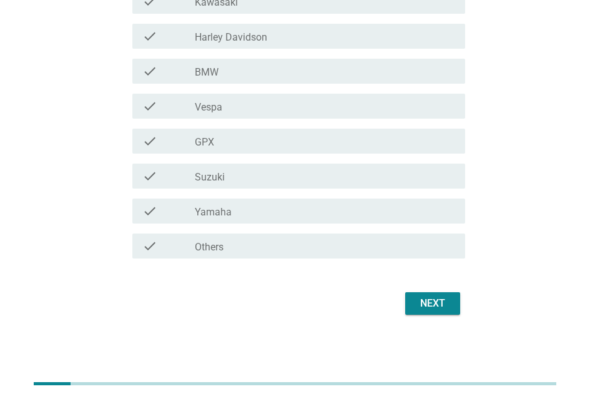
click at [422, 305] on div "Next" at bounding box center [432, 303] width 35 height 15
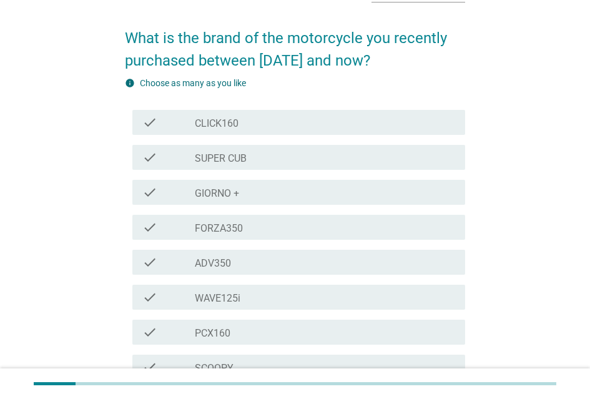
scroll to position [187, 0]
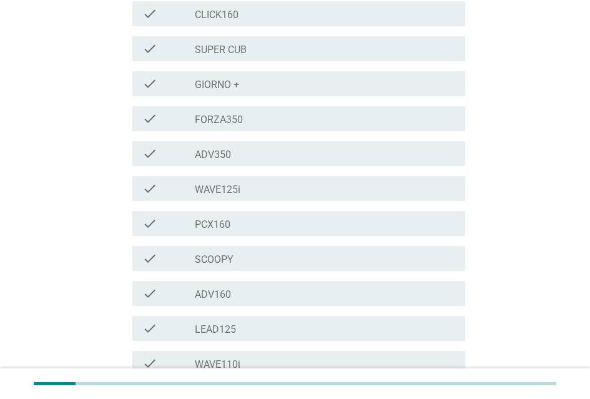
click at [296, 231] on div "check_box_outline_blank PCX160" at bounding box center [325, 223] width 260 height 15
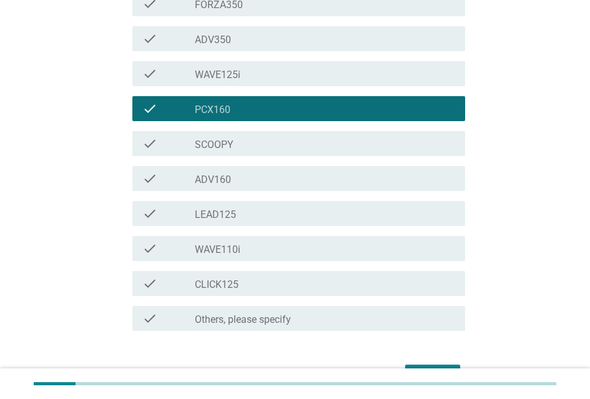
scroll to position [384, 0]
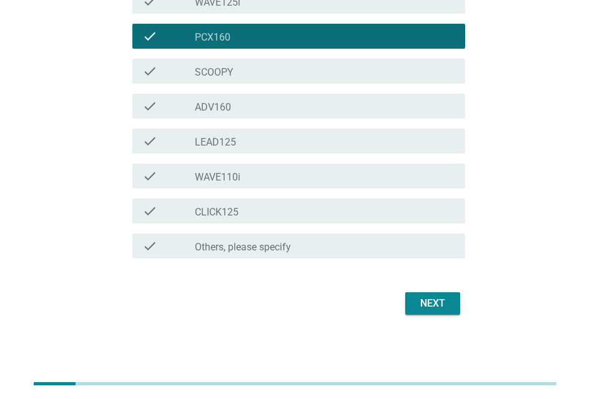
click at [431, 296] on div "Next" at bounding box center [432, 303] width 35 height 15
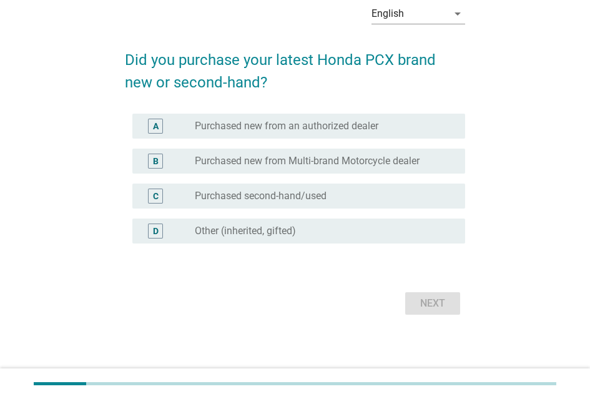
scroll to position [0, 0]
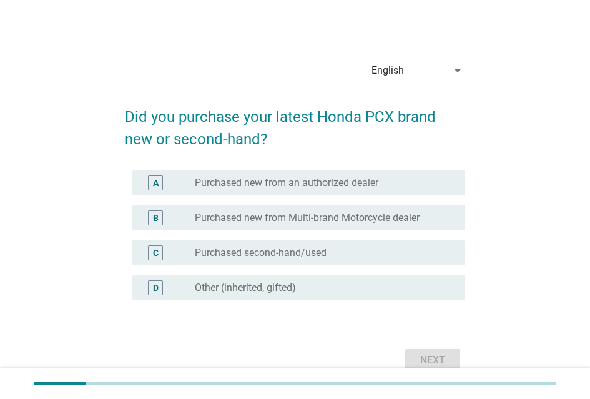
click at [331, 188] on label "Purchased new from an authorized dealer" at bounding box center [286, 183] width 183 height 12
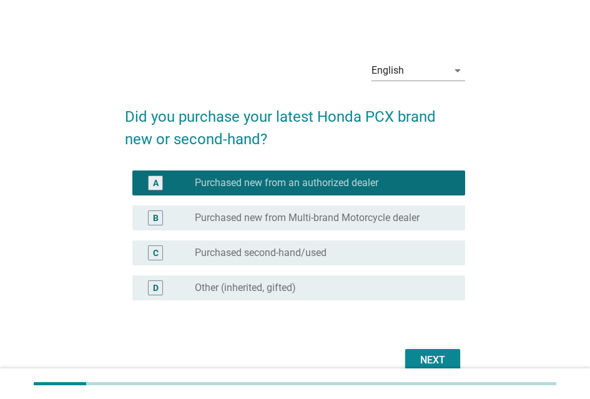
click at [414, 356] on button "Next" at bounding box center [432, 360] width 55 height 22
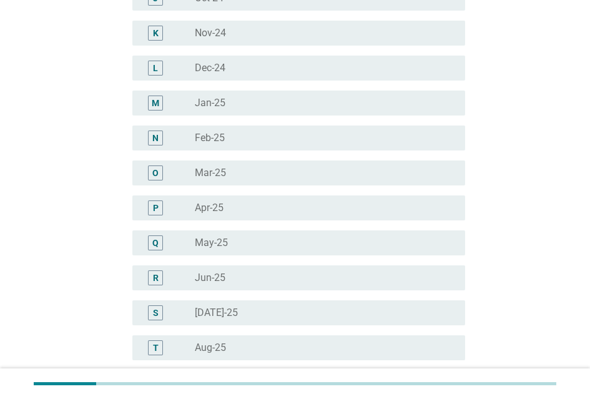
scroll to position [638, 0]
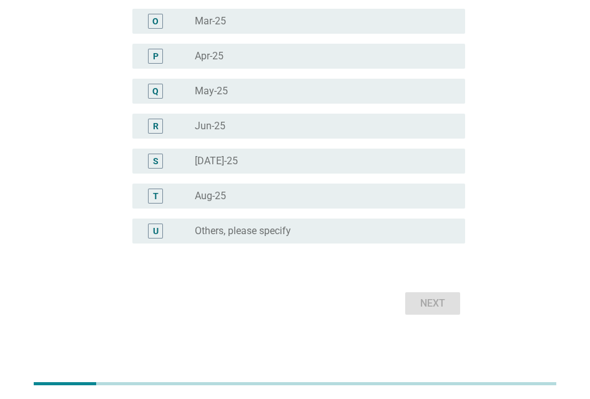
click at [340, 192] on div "radio_button_unchecked Aug-25" at bounding box center [320, 196] width 250 height 12
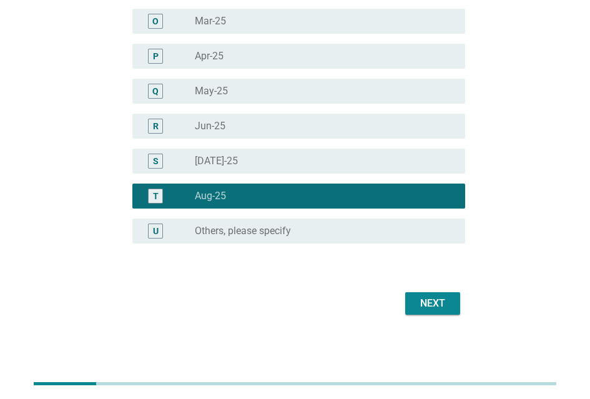
click at [417, 292] on button "Next" at bounding box center [432, 303] width 55 height 22
click at [417, 289] on div "Next" at bounding box center [295, 303] width 340 height 30
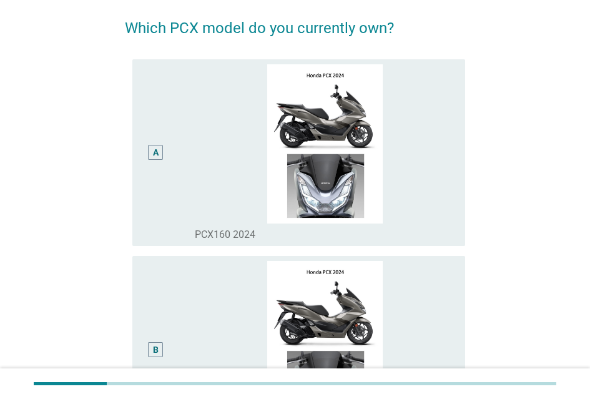
scroll to position [0, 0]
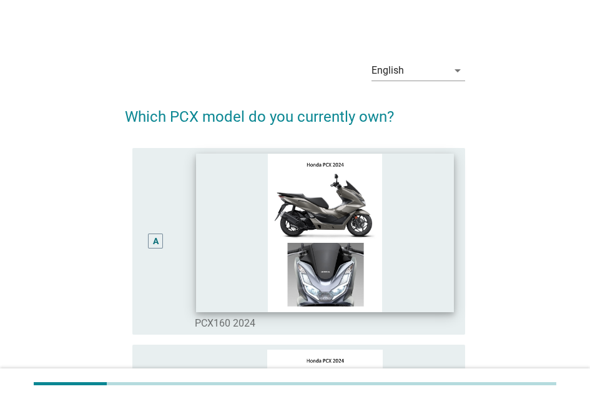
click at [399, 245] on img at bounding box center [325, 232] width 258 height 158
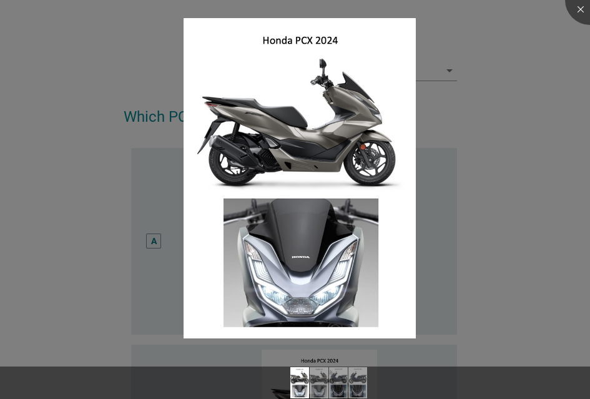
click at [498, 250] on div at bounding box center [295, 199] width 590 height 399
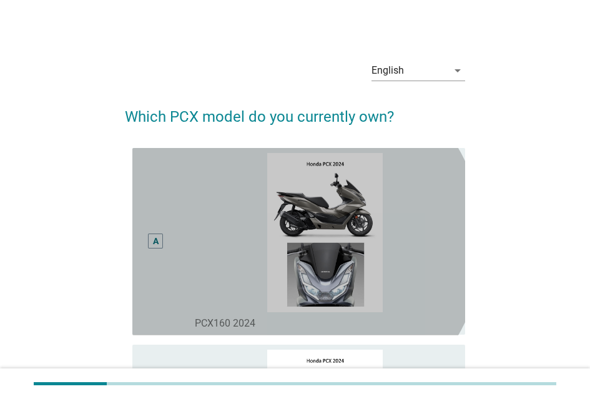
click at [158, 244] on div "A" at bounding box center [156, 241] width 6 height 13
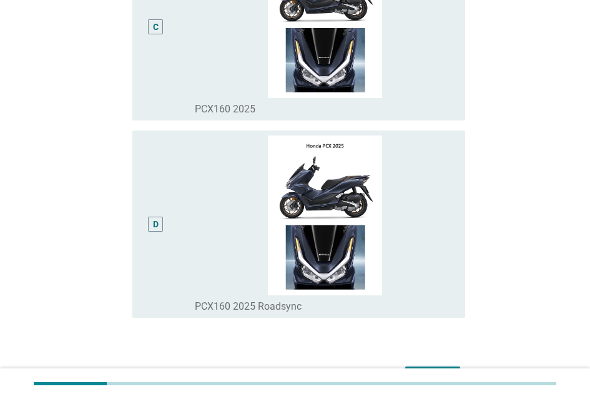
scroll to position [692, 0]
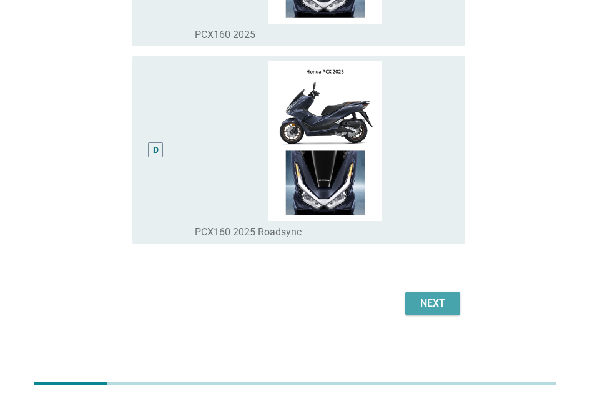
click at [439, 301] on div "Next" at bounding box center [432, 303] width 35 height 15
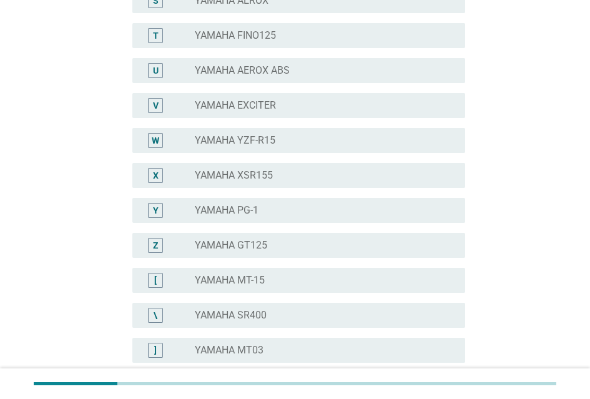
scroll to position [1010, 0]
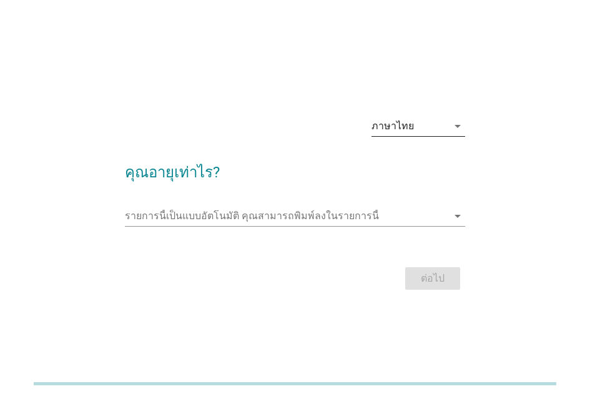
click at [442, 130] on div "ภาษาไทย" at bounding box center [409, 126] width 76 height 20
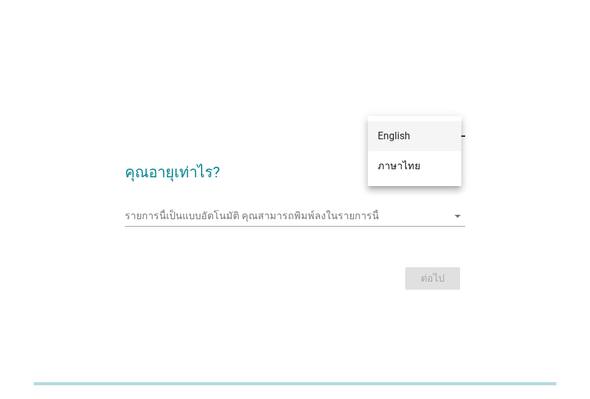
click at [419, 138] on div "English" at bounding box center [414, 136] width 74 height 15
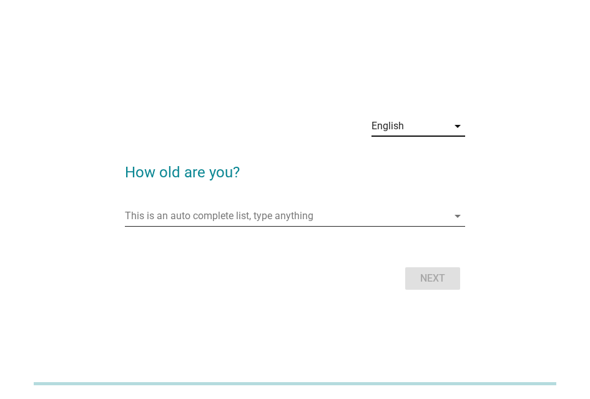
click at [291, 207] on input "This is an auto complete list, type anything" at bounding box center [286, 216] width 323 height 20
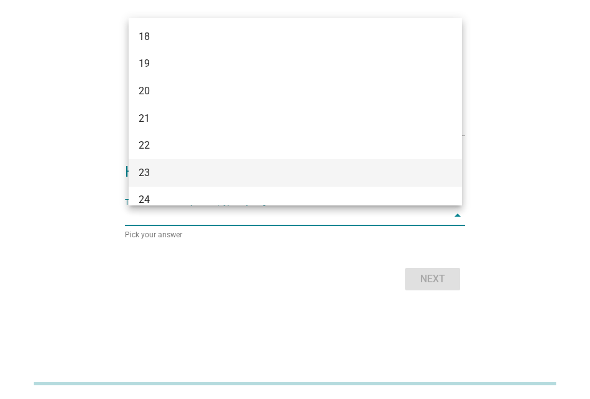
click at [275, 185] on div "23" at bounding box center [295, 172] width 333 height 27
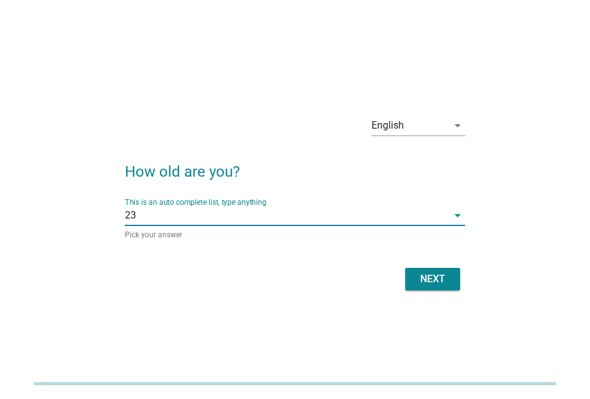
click at [424, 270] on button "Next" at bounding box center [432, 279] width 55 height 22
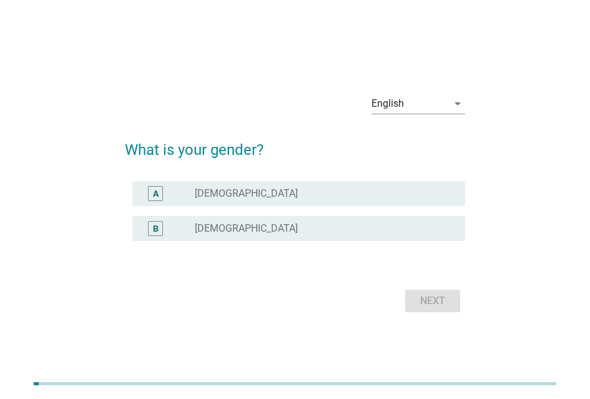
click at [266, 185] on div "A radio_button_unchecked [DEMOGRAPHIC_DATA]" at bounding box center [298, 193] width 333 height 25
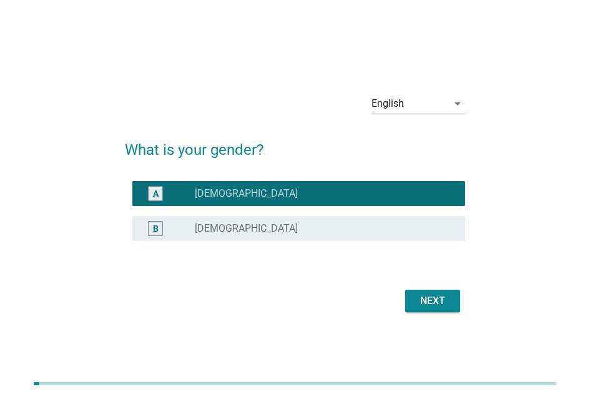
click at [429, 291] on button "Next" at bounding box center [432, 300] width 55 height 22
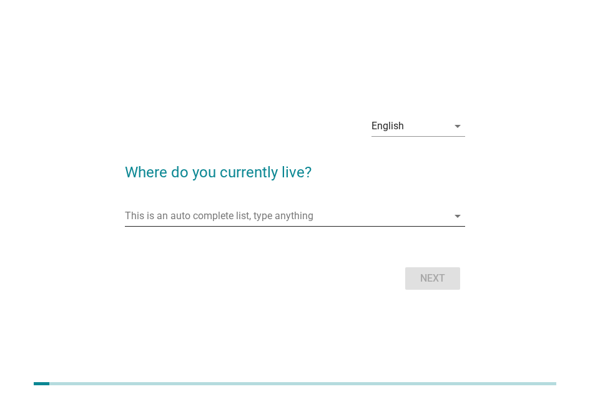
click at [241, 218] on input "This is an auto complete list, type anything" at bounding box center [286, 216] width 323 height 20
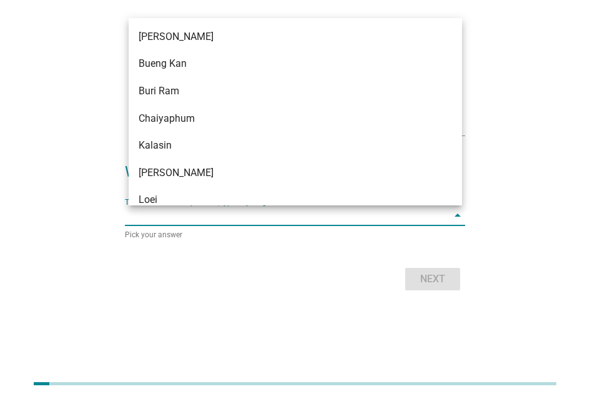
click at [77, 127] on div "English arrow_drop_down Where do you currently live? This is an auto complete l…" at bounding box center [295, 199] width 540 height 208
